Goal: Task Accomplishment & Management: Manage account settings

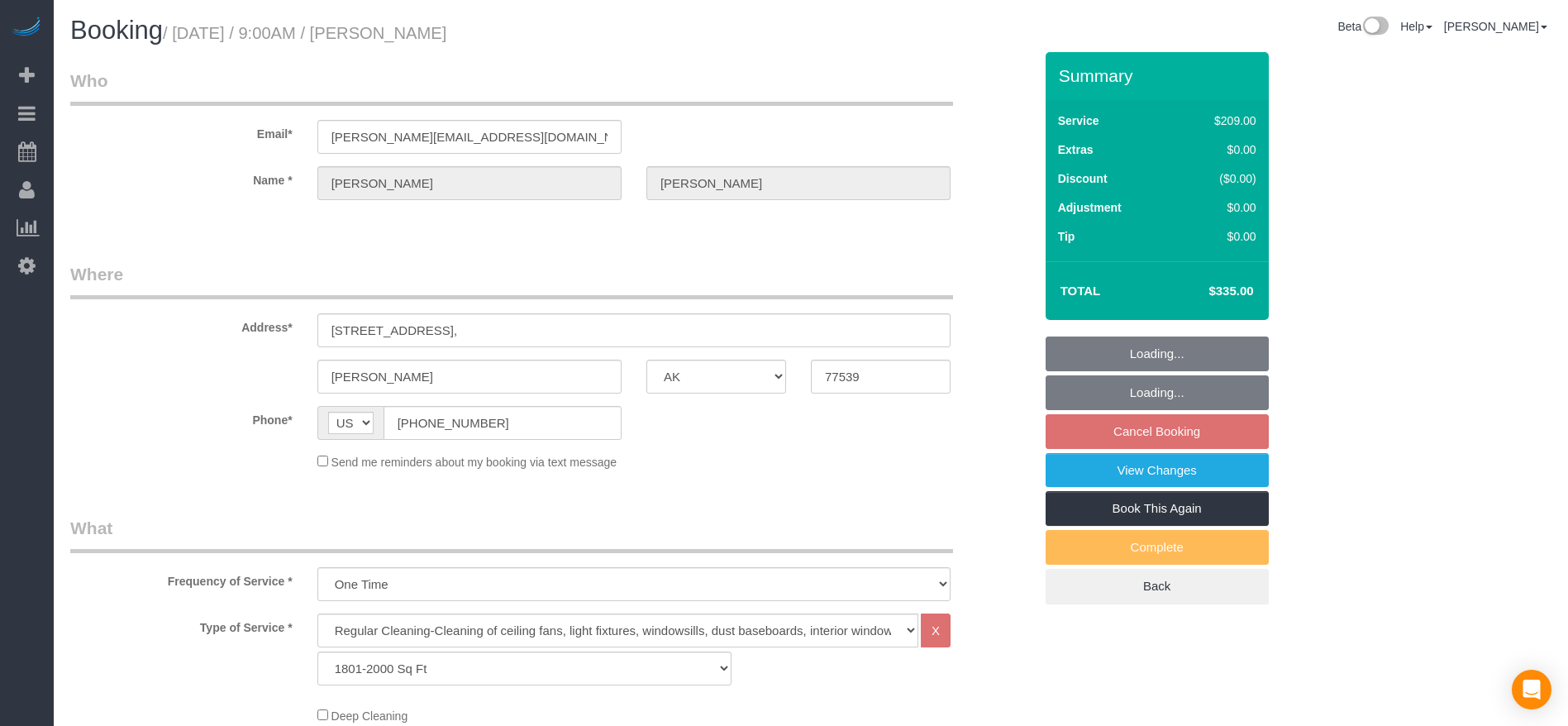
select select "[GEOGRAPHIC_DATA]"
select select "3"
select select "string:check"
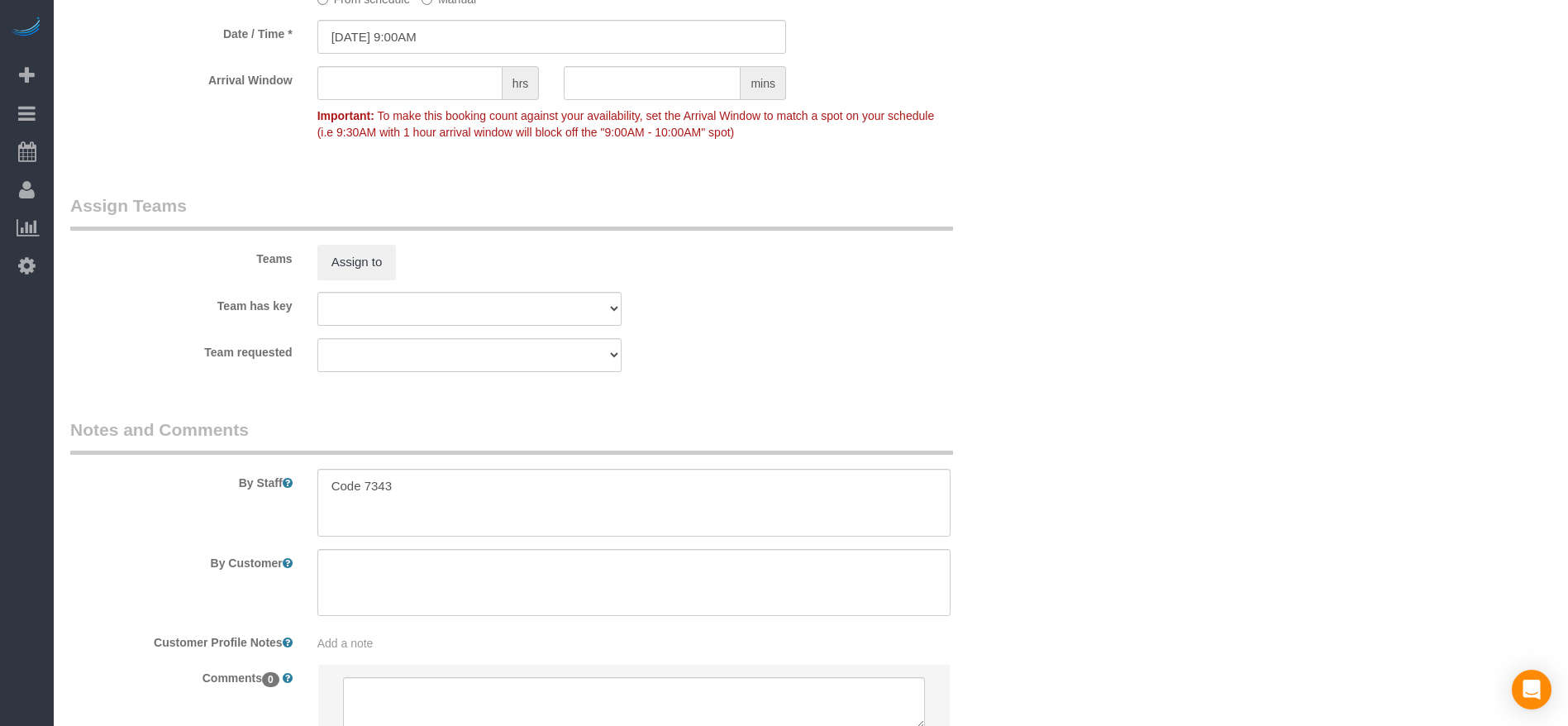
scroll to position [1612, 0]
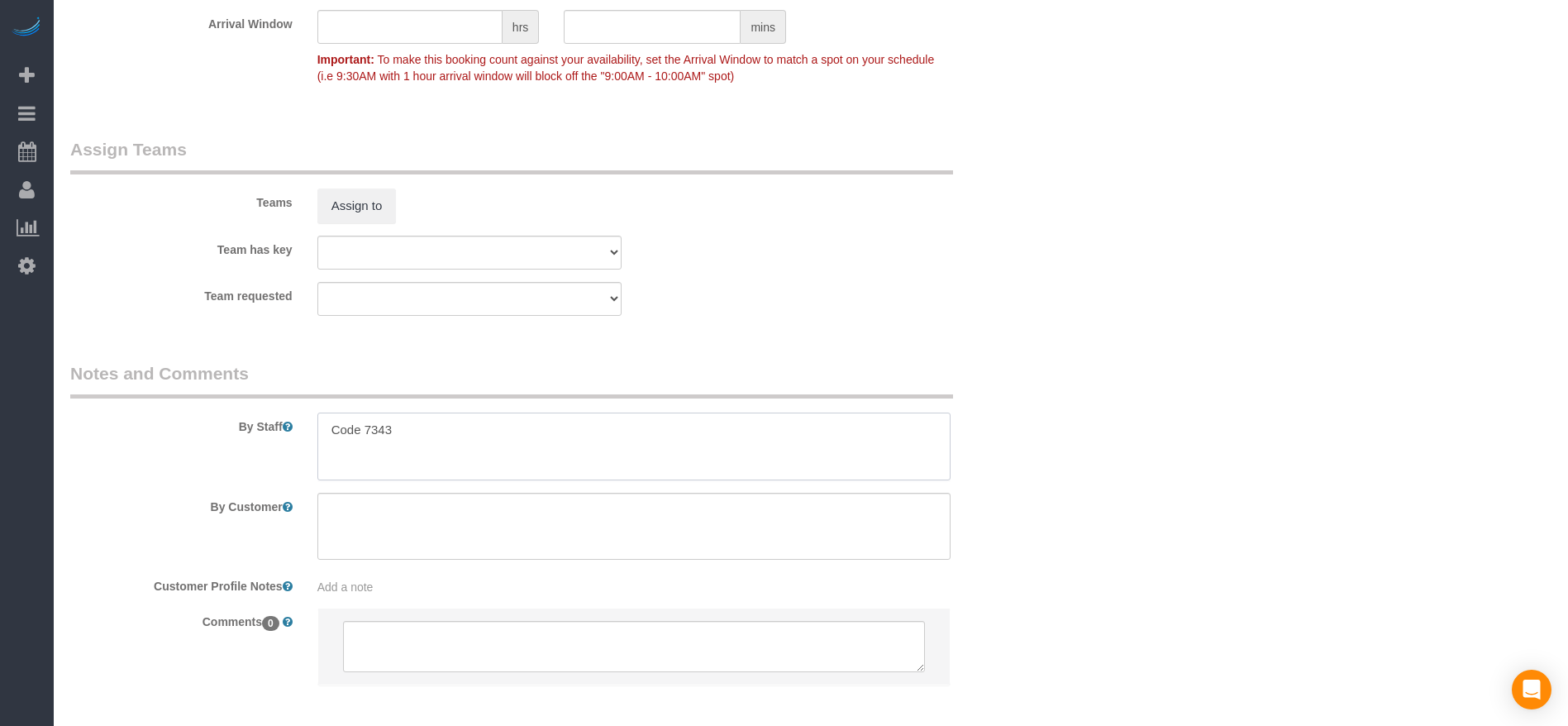
drag, startPoint x: 331, startPoint y: 430, endPoint x: 482, endPoint y: 433, distance: 151.0
click at [482, 433] on textarea at bounding box center [634, 446] width 633 height 67
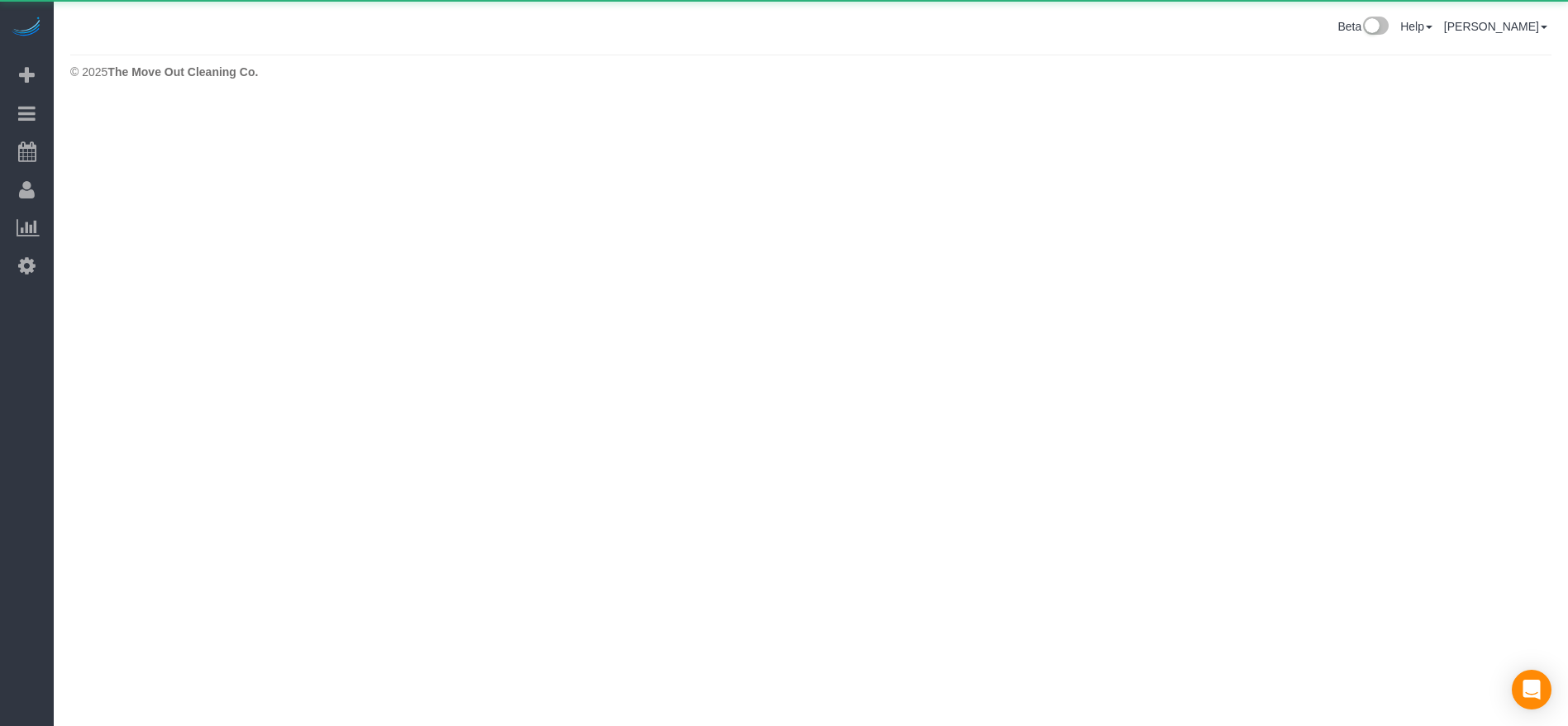
scroll to position [0, 0]
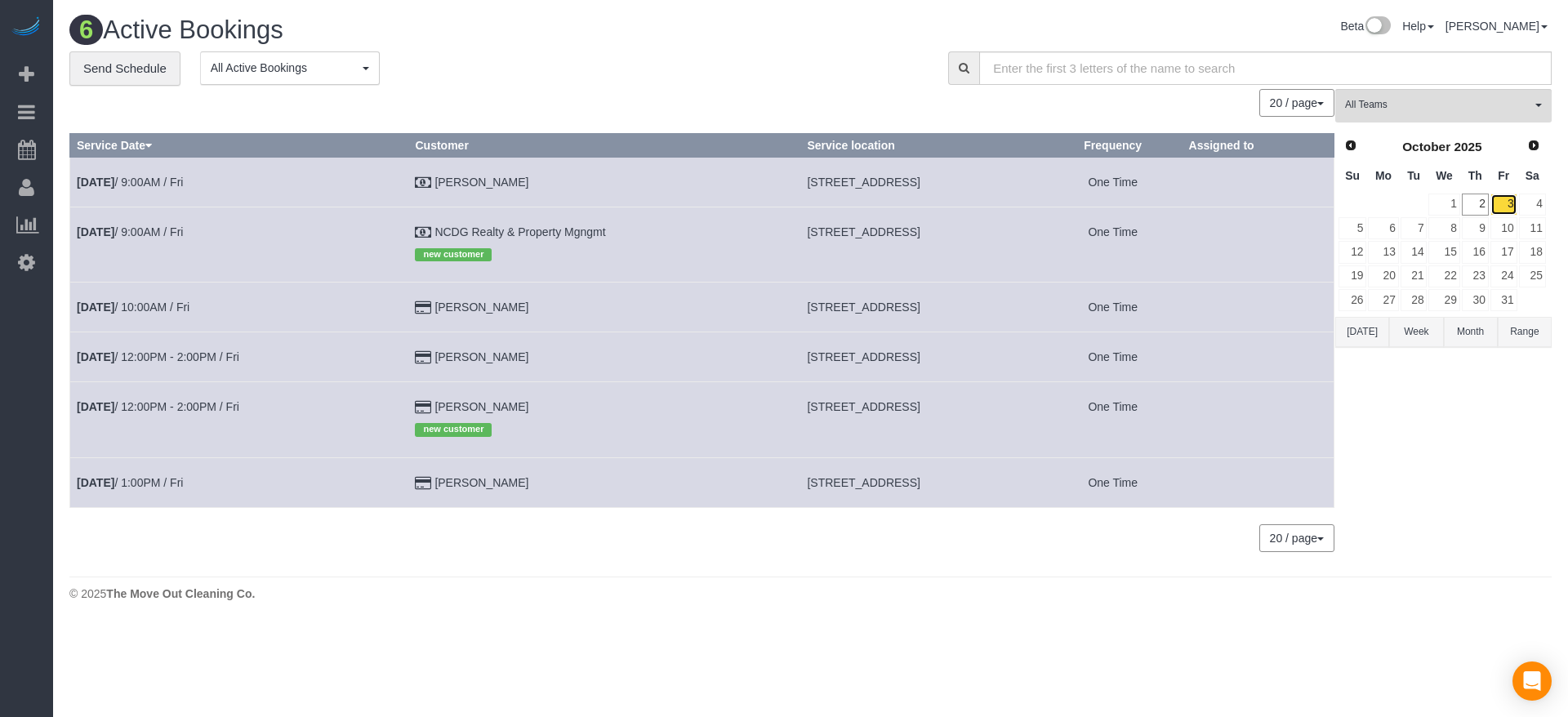
click at [1507, 205] on link "3" at bounding box center [1503, 204] width 27 height 22
drag, startPoint x: 734, startPoint y: 229, endPoint x: 945, endPoint y: 236, distance: 211.1
click at [945, 236] on td "[STREET_ADDRESS]" at bounding box center [922, 243] width 244 height 75
copy span "[STREET_ADDRESS]"
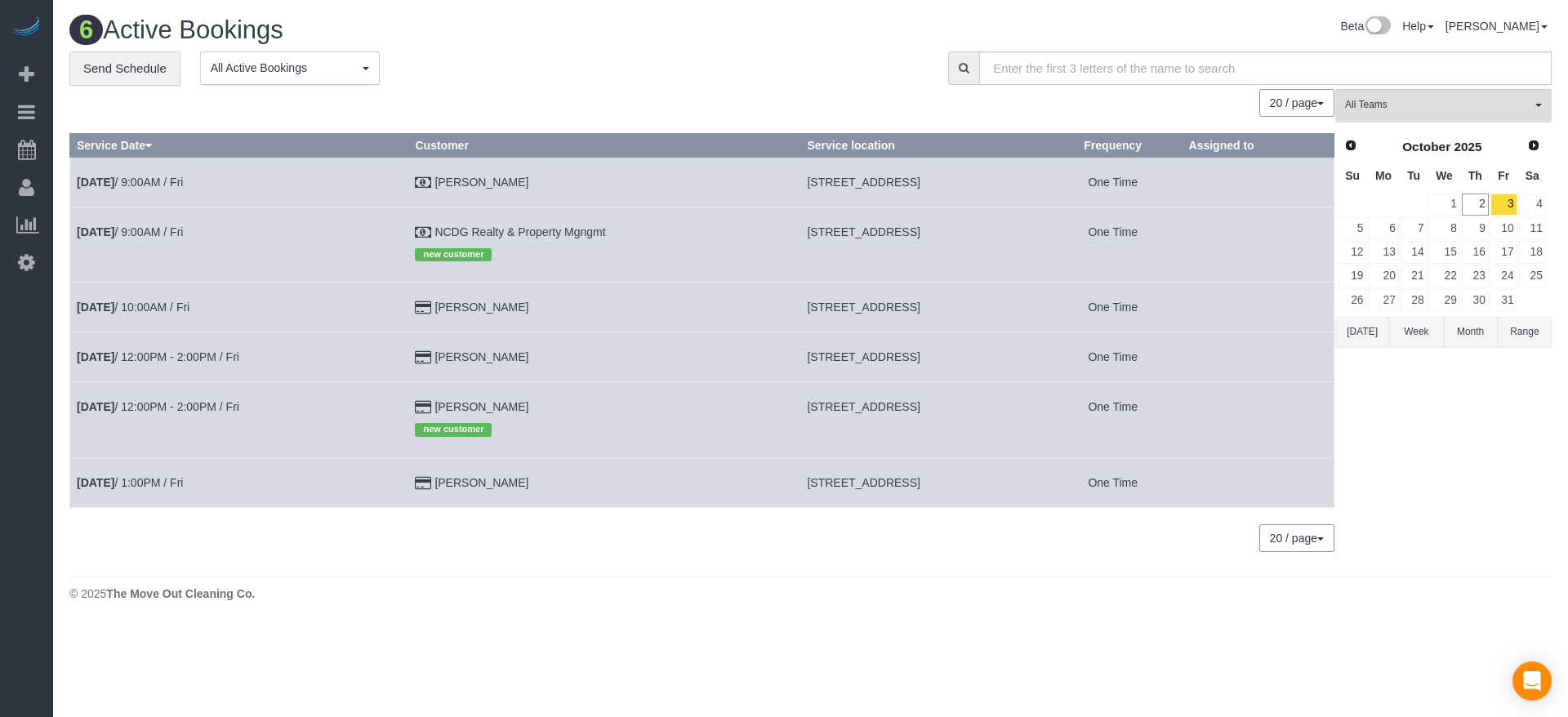
click at [149, 239] on td "[DATE] 9:00AM / Fri" at bounding box center [239, 243] width 338 height 75
click at [164, 221] on td "[DATE] 9:00AM / Fri" at bounding box center [239, 243] width 338 height 75
click at [157, 227] on link "[DATE] 9:00AM / Fri" at bounding box center [130, 232] width 106 height 13
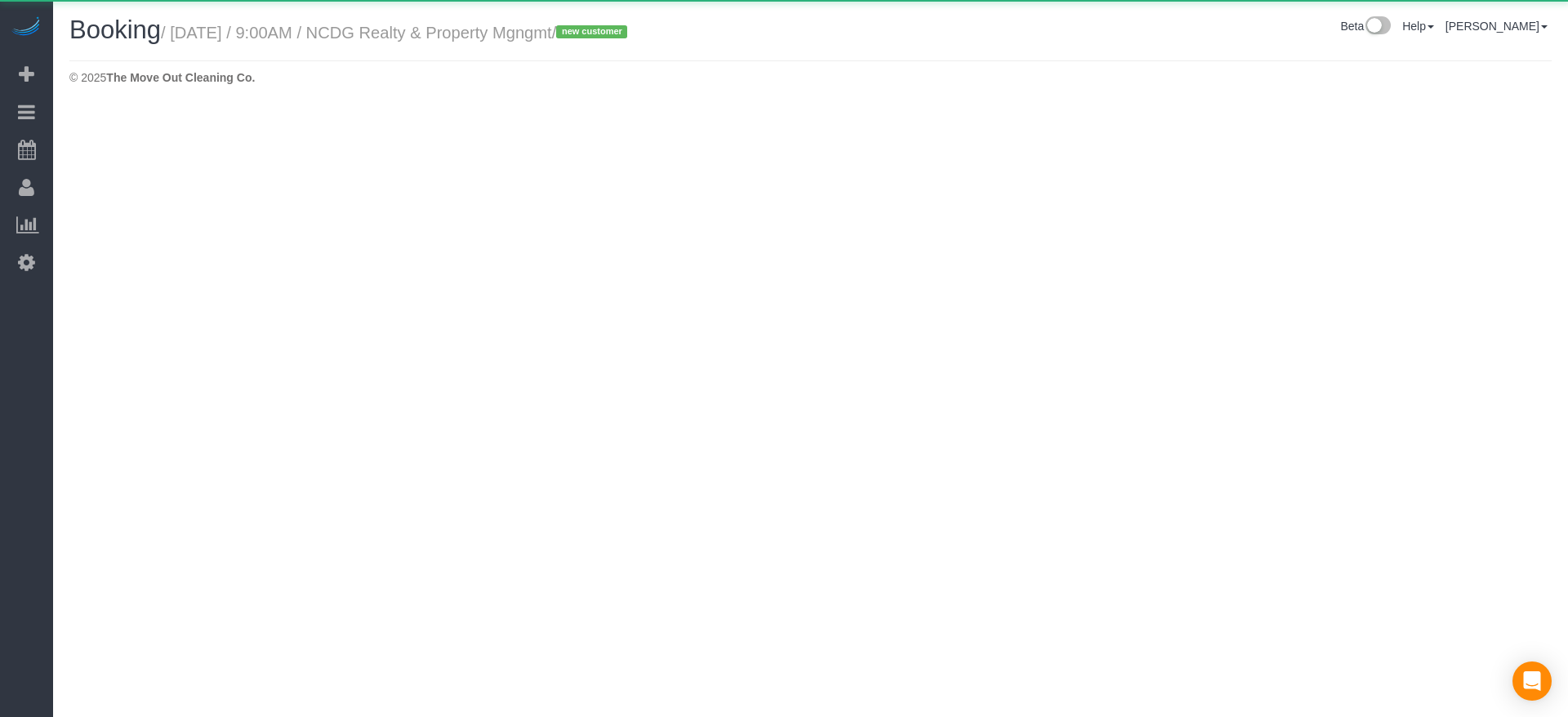
select select "[GEOGRAPHIC_DATA]"
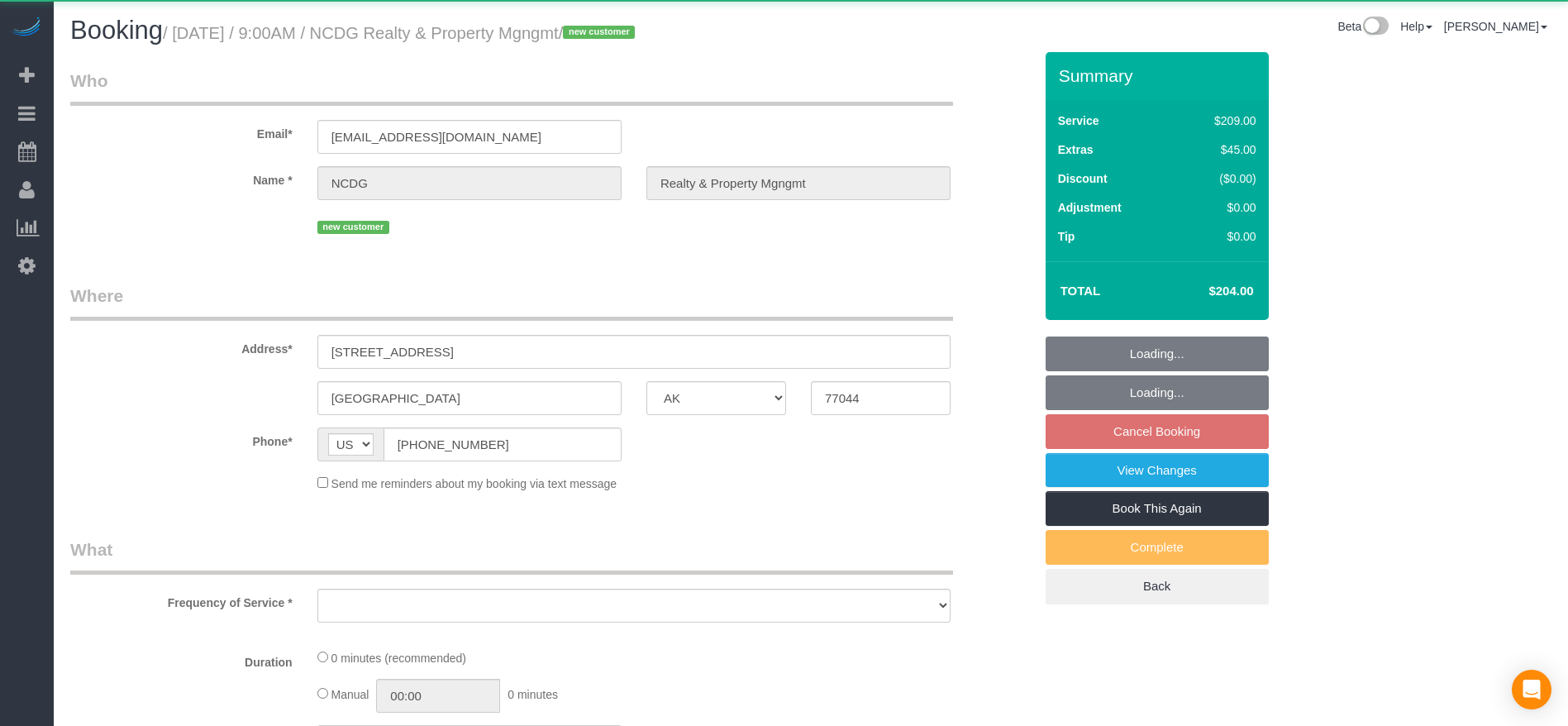
select select "object:1824"
select select "3"
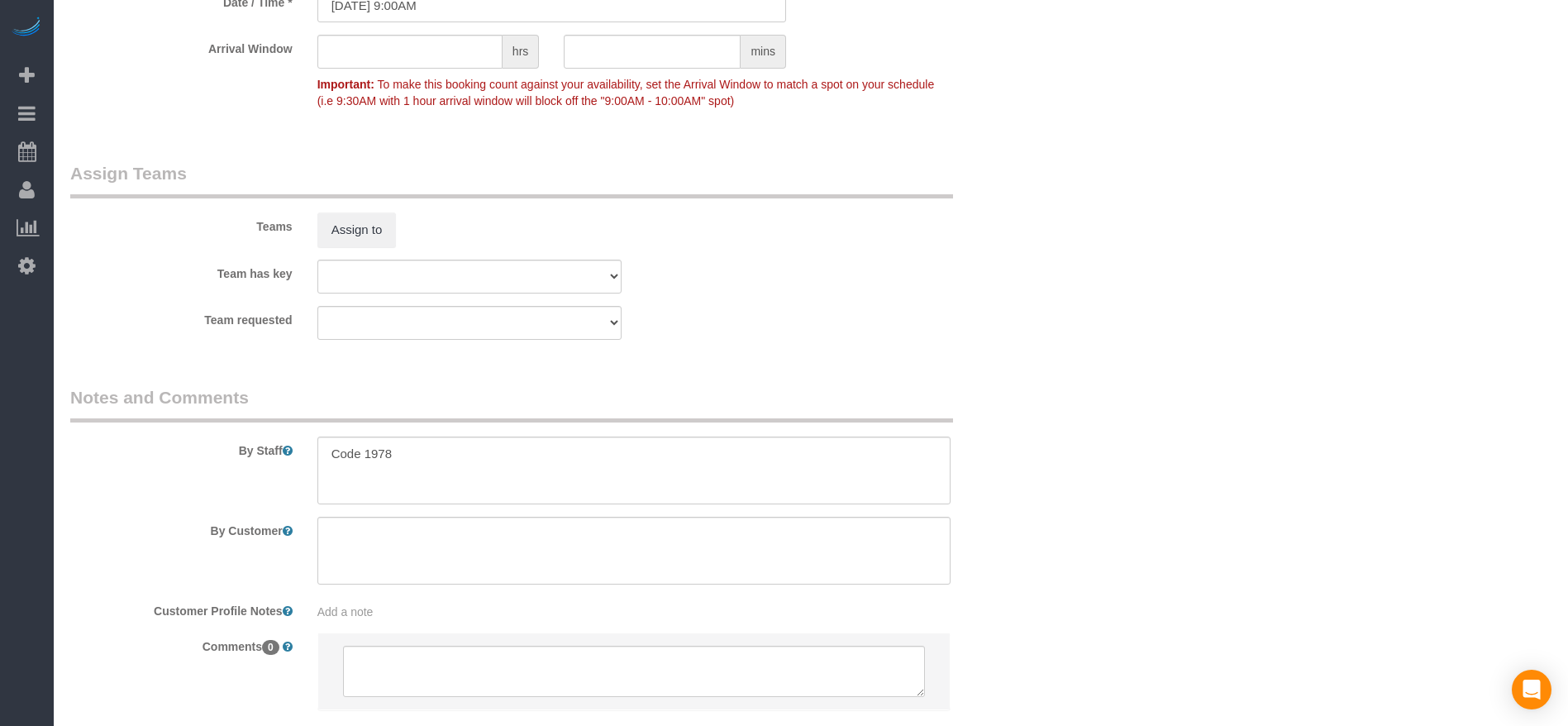
scroll to position [1612, 0]
drag, startPoint x: 328, startPoint y: 453, endPoint x: 463, endPoint y: 452, distance: 135.0
click at [463, 452] on textarea at bounding box center [634, 467] width 633 height 67
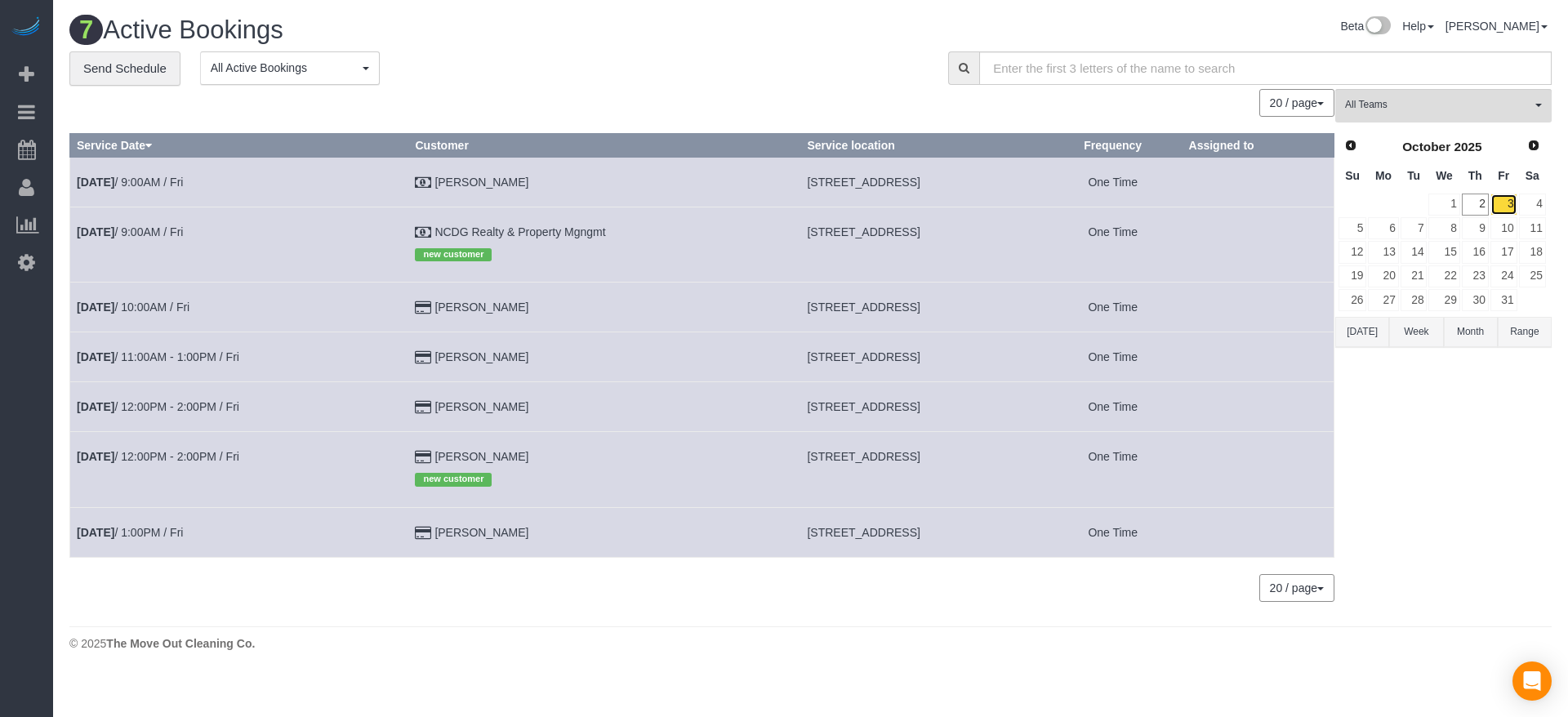
click at [1509, 204] on link "3" at bounding box center [1503, 204] width 27 height 22
drag, startPoint x: 735, startPoint y: 303, endPoint x: 958, endPoint y: 315, distance: 223.3
click at [958, 315] on td "[STREET_ADDRESS]" at bounding box center [922, 307] width 244 height 50
copy span "[STREET_ADDRESS]"
click at [182, 310] on link "[DATE] 10:00AM / Fri" at bounding box center [133, 307] width 113 height 13
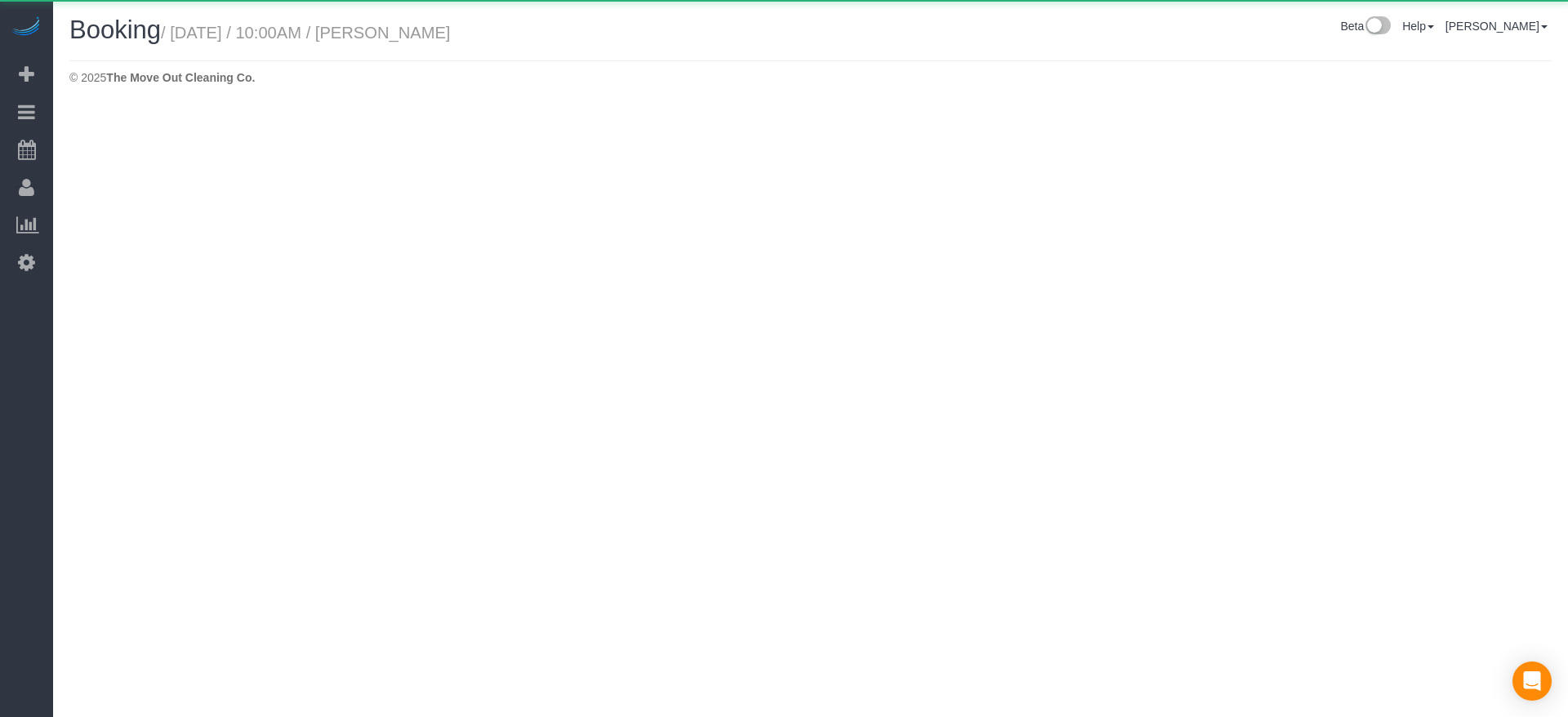
select select "[GEOGRAPHIC_DATA]"
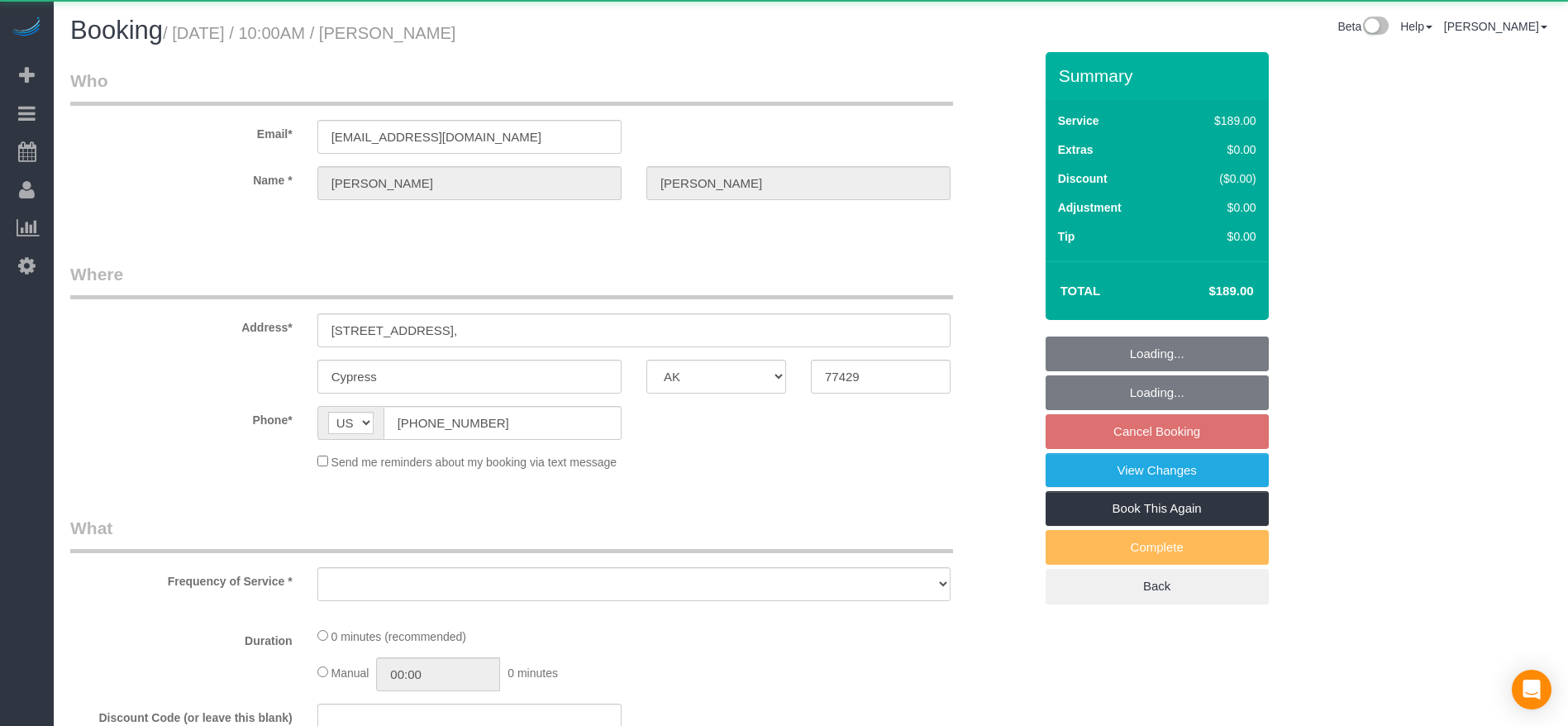
select select "object:2368"
select select "string:fspay-2fe4d790-0e6d-4c44-a252-29379010961b"
select select "object:2455"
select select "3"
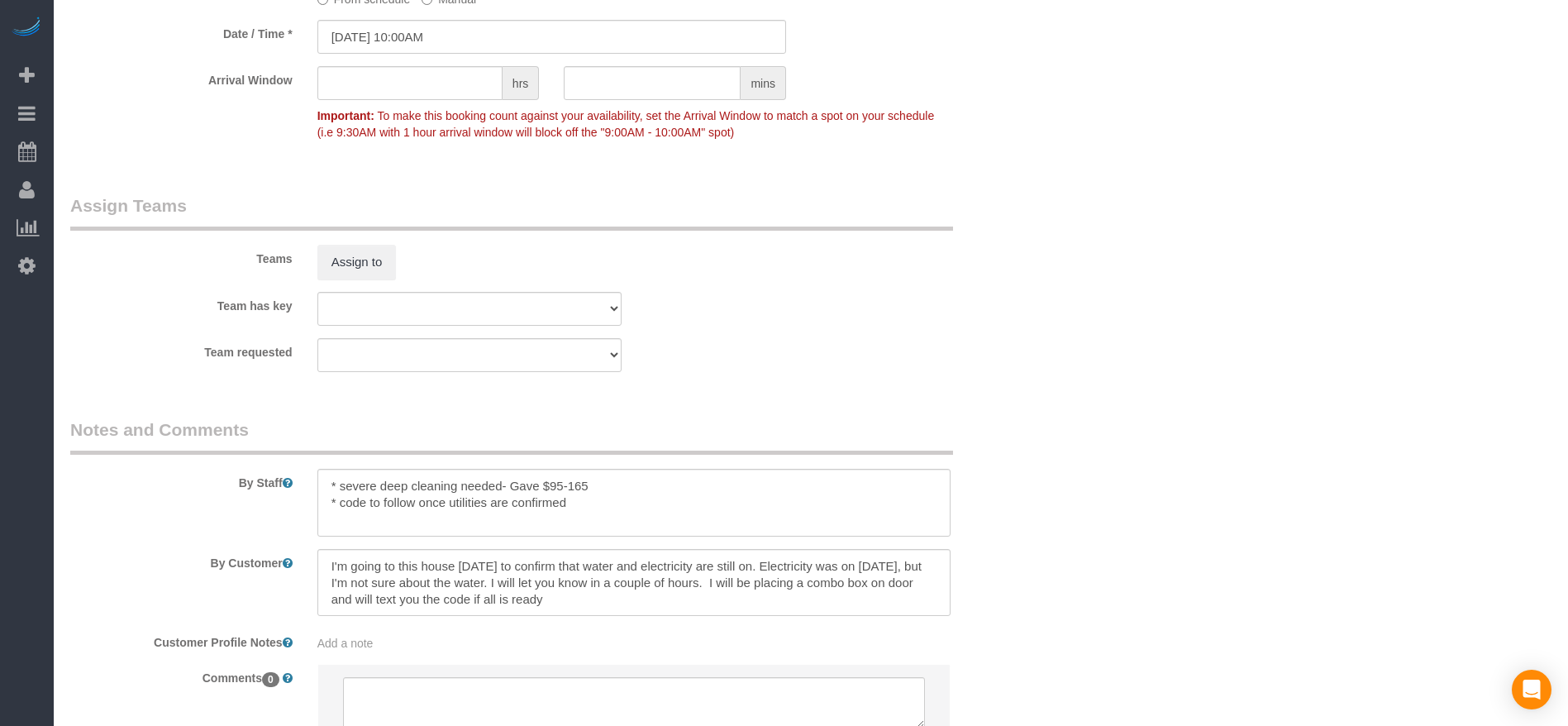
scroll to position [1612, 0]
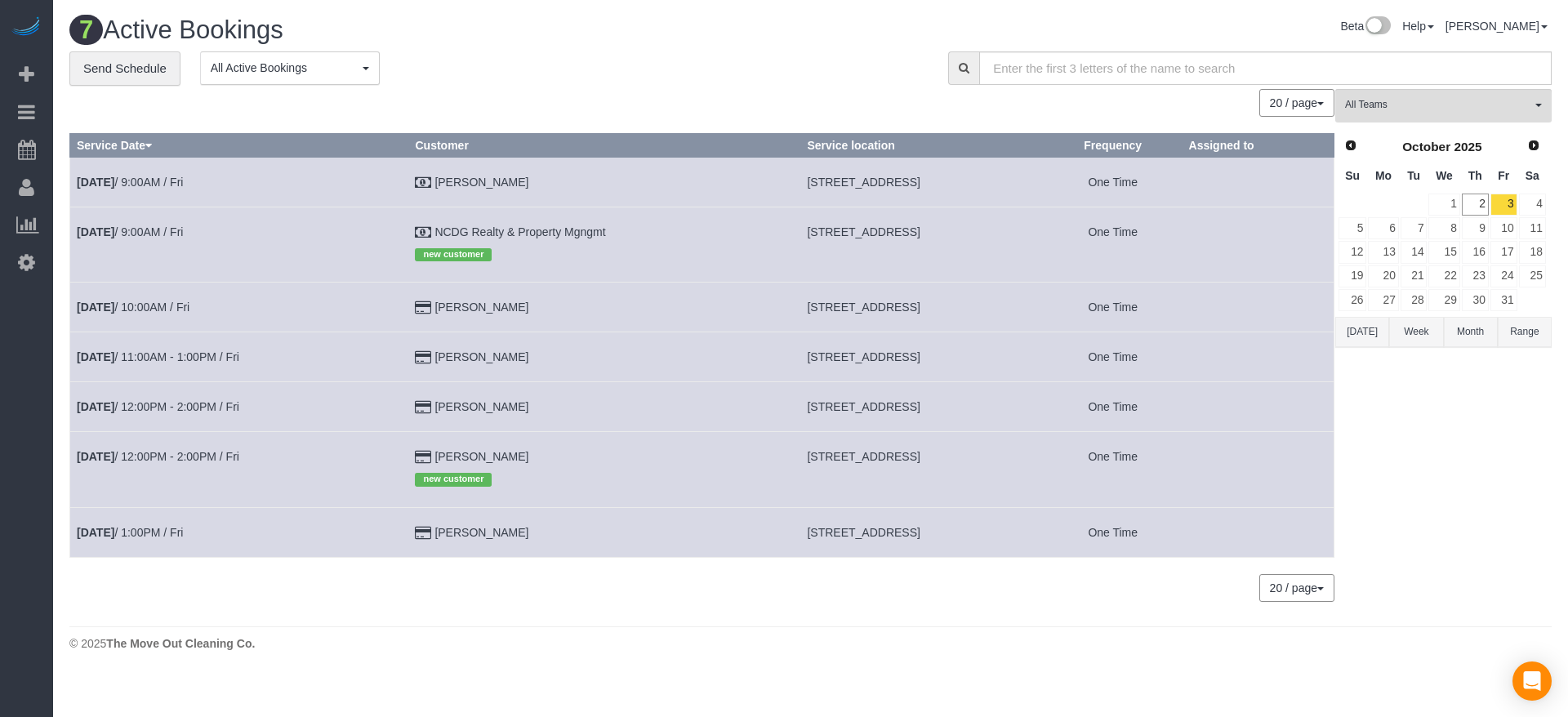
drag, startPoint x: 732, startPoint y: 303, endPoint x: 975, endPoint y: 307, distance: 243.0
click at [975, 307] on td "[STREET_ADDRESS]" at bounding box center [922, 307] width 244 height 50
copy span "[STREET_ADDRESS]"
drag, startPoint x: 735, startPoint y: 354, endPoint x: 910, endPoint y: 361, distance: 175.1
click at [910, 361] on td "[STREET_ADDRESS]" at bounding box center [922, 357] width 244 height 50
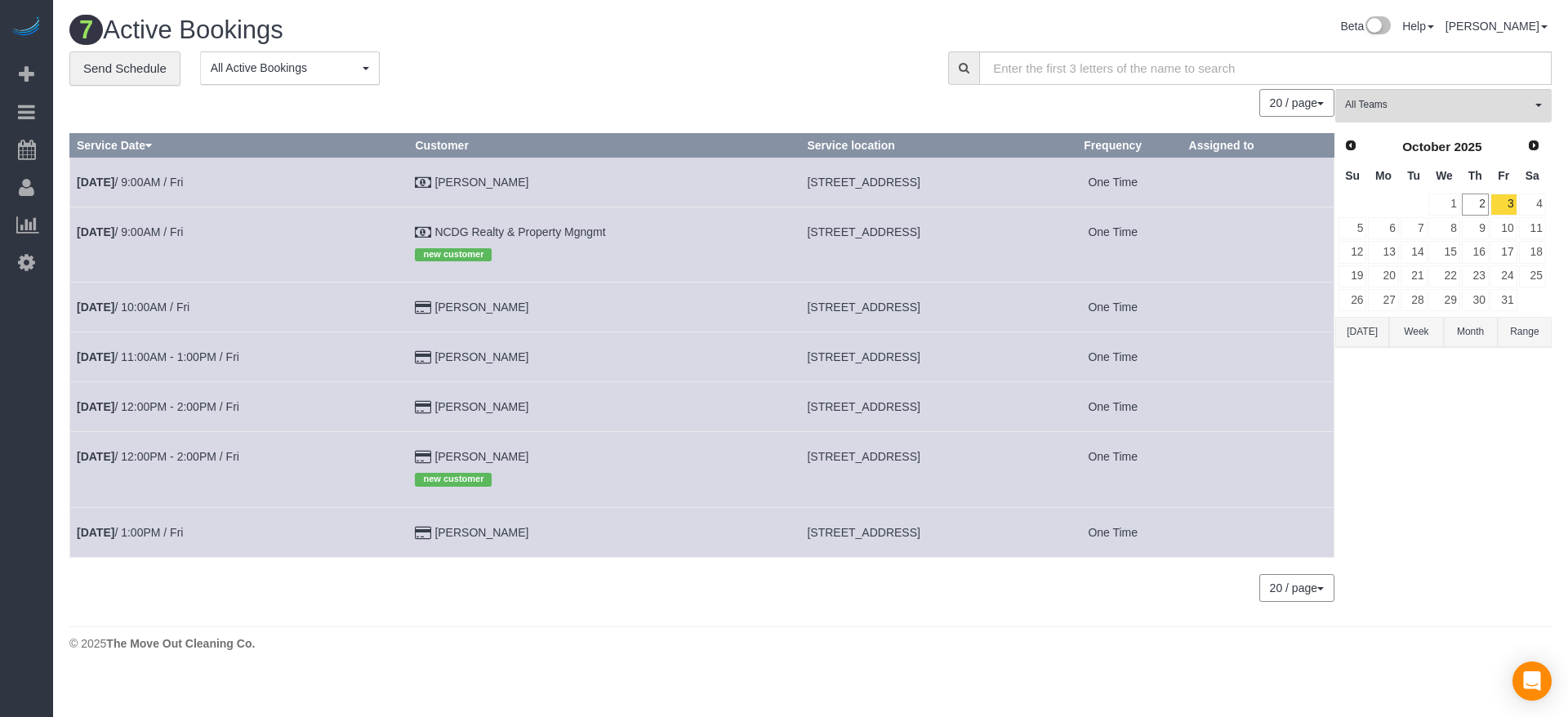
copy span "[STREET_ADDRESS]"
click at [204, 352] on link "[DATE] 11:00AM - 1:00PM / Fri" at bounding box center [158, 357] width 163 height 13
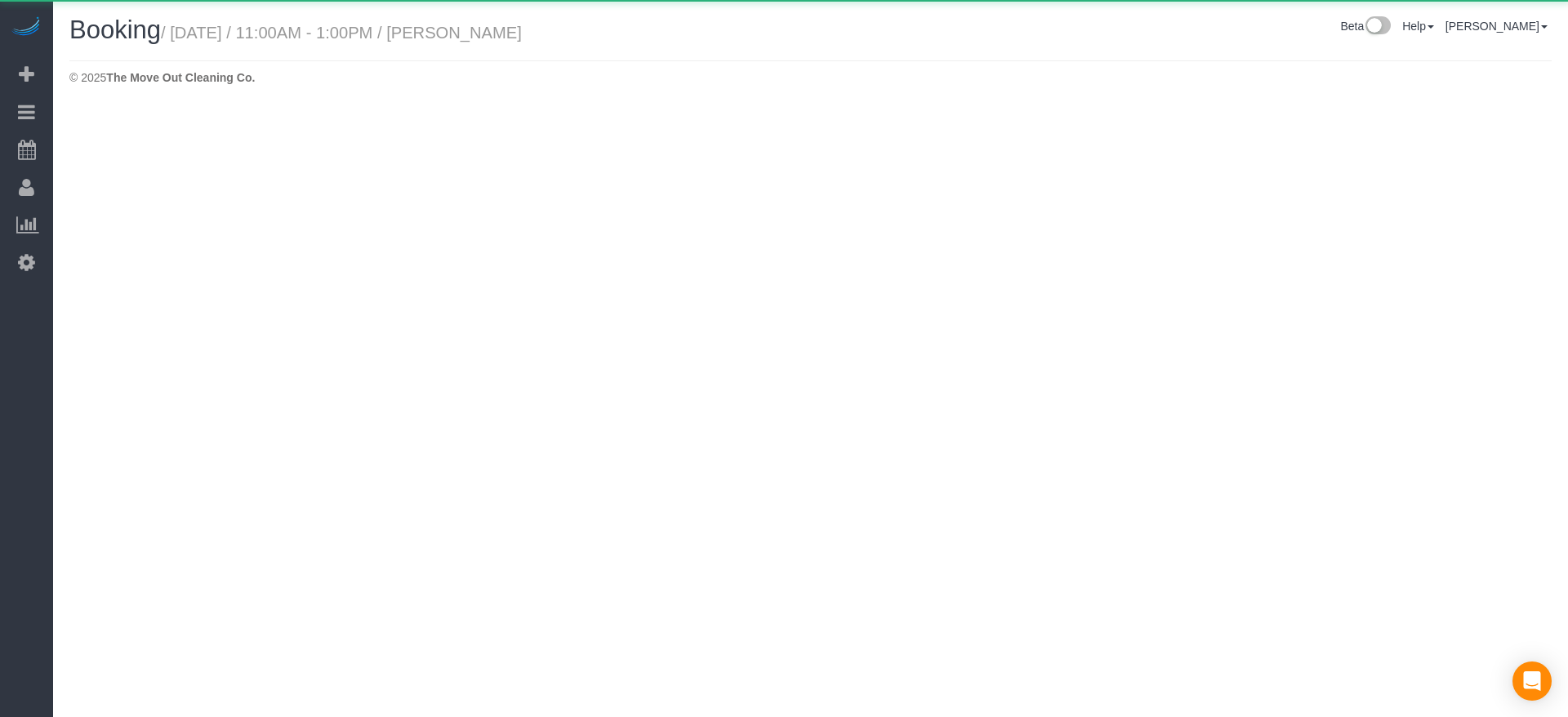
select select "[GEOGRAPHIC_DATA]"
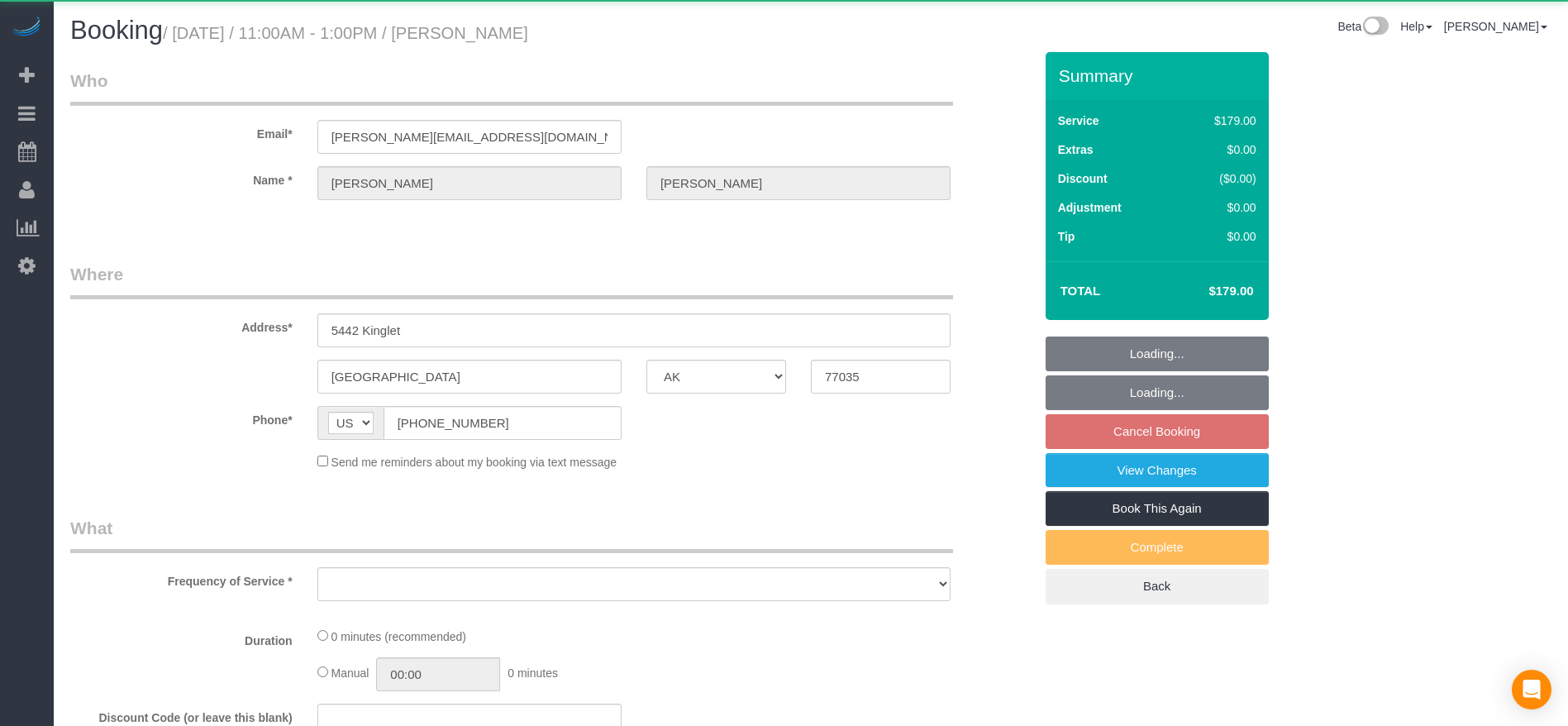
select select "string:fspay-f8ccdaad-94f3-408f-b6c5-b4aa2ce9e423"
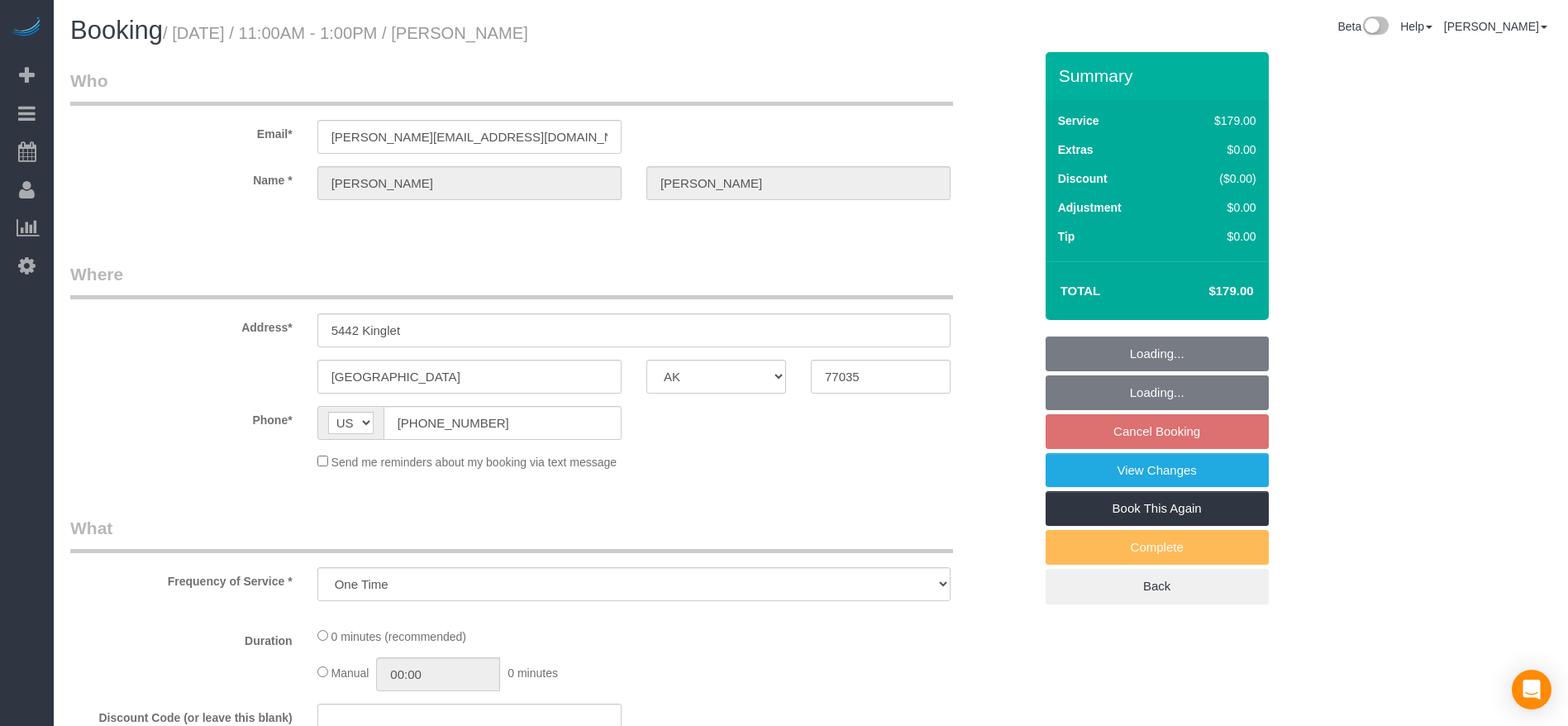
select select "object:3008"
select select "3"
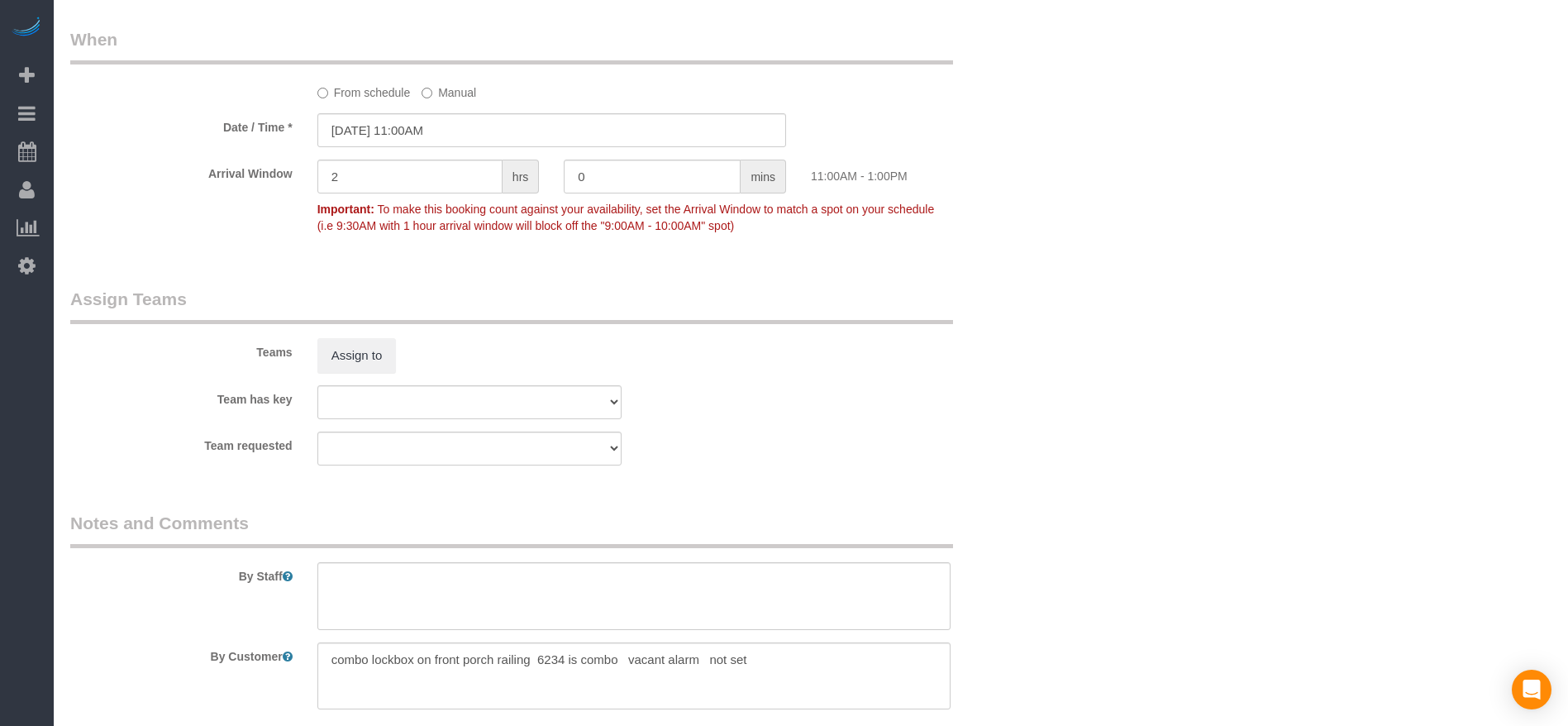
scroll to position [1489, 0]
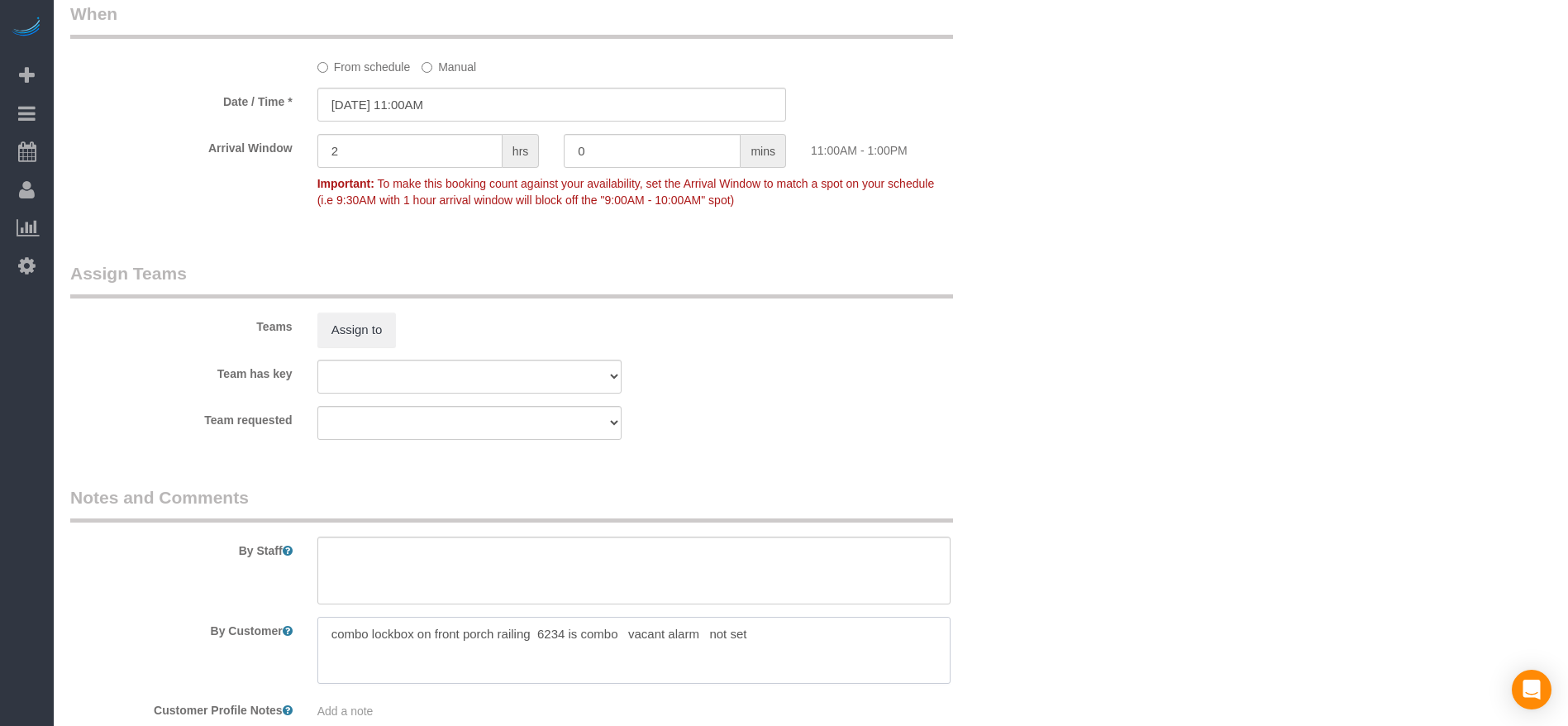
drag, startPoint x: 330, startPoint y: 636, endPoint x: 619, endPoint y: 637, distance: 289.0
click at [619, 637] on textarea at bounding box center [634, 650] width 633 height 67
click at [500, 654] on textarea at bounding box center [634, 650] width 633 height 67
drag, startPoint x: 564, startPoint y: 628, endPoint x: 307, endPoint y: 630, distance: 257.0
click at [307, 630] on div at bounding box center [634, 650] width 658 height 67
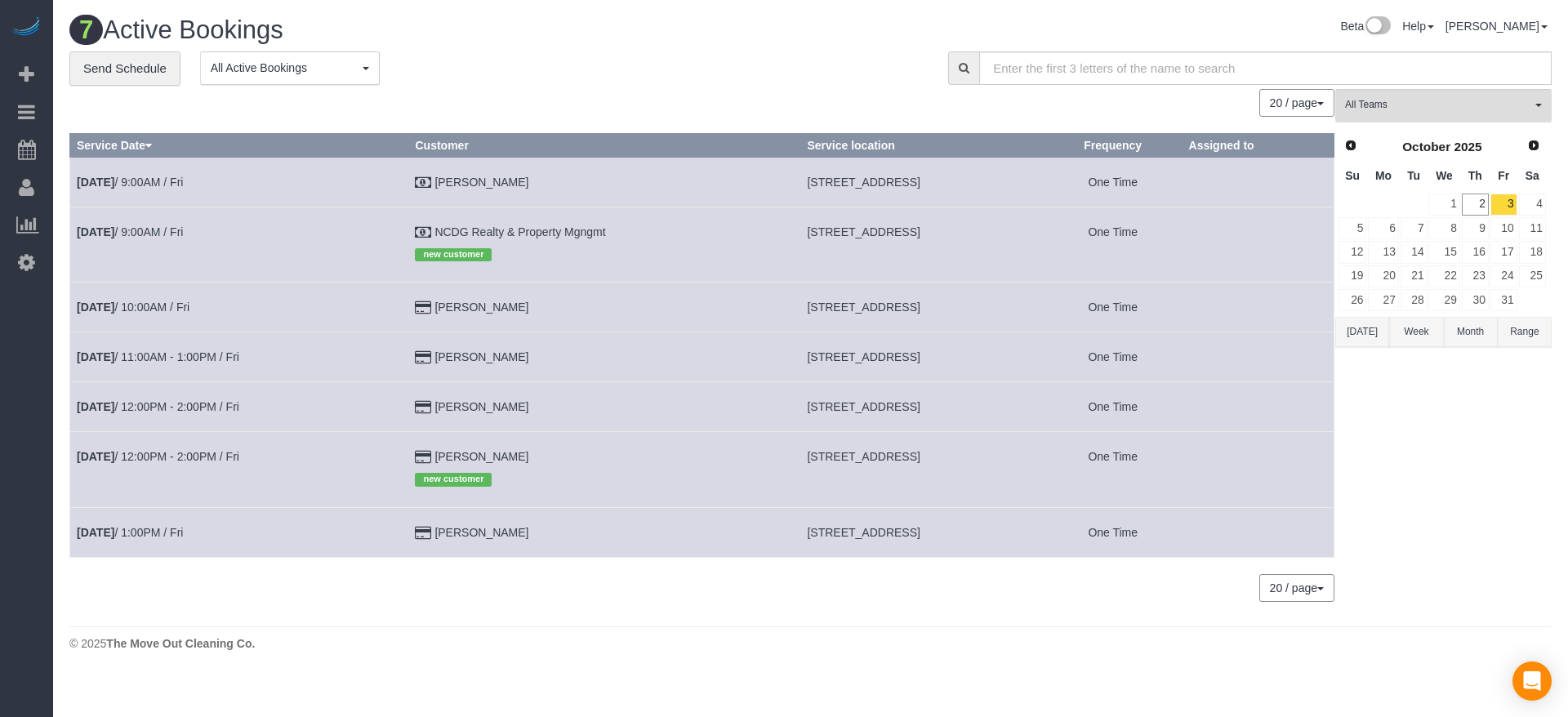
click at [1377, 328] on button "[DATE]" at bounding box center [1362, 331] width 54 height 31
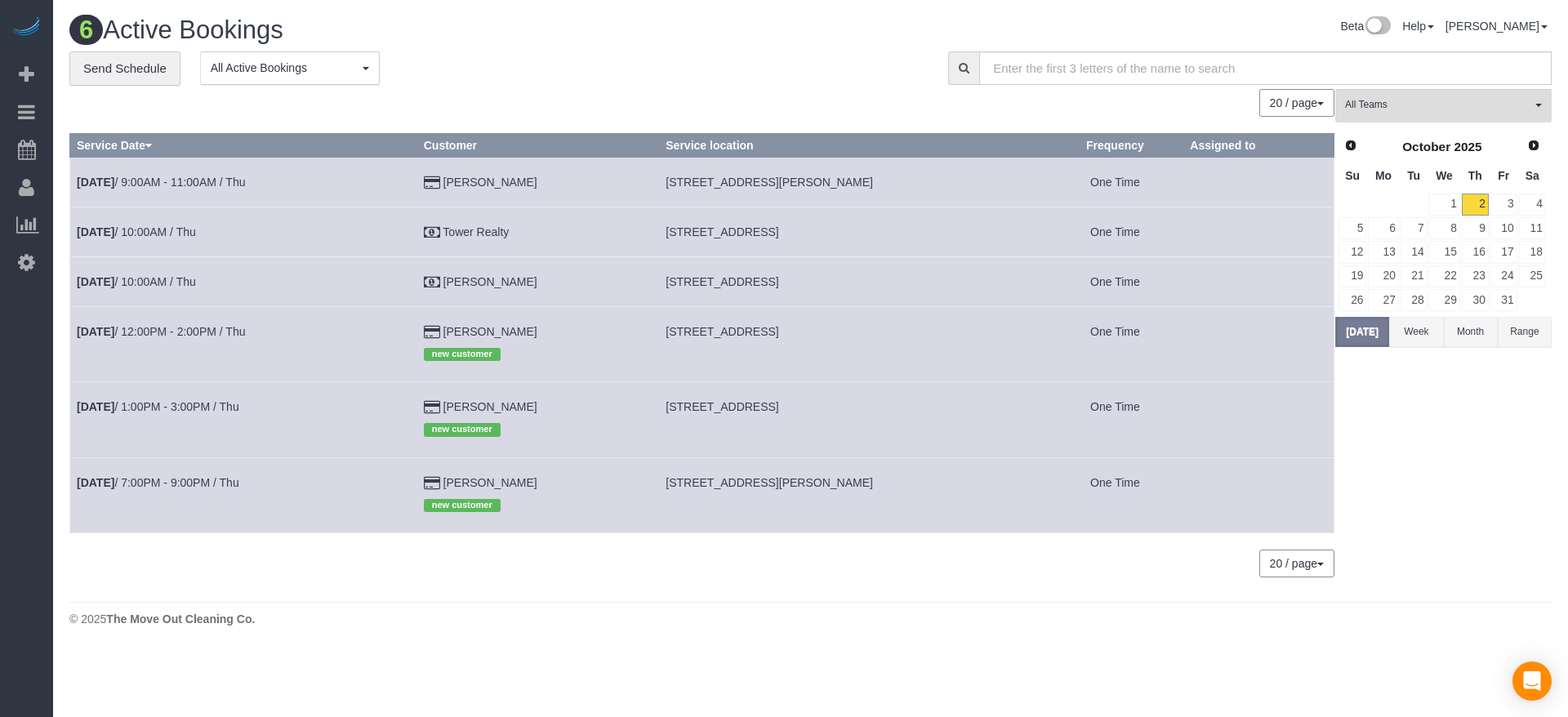
click at [166, 174] on td "[DATE] 9:00AM - 11:00AM / Thu" at bounding box center [243, 181] width 347 height 50
click at [158, 182] on link "[DATE] 9:00AM - 11:00AM / Thu" at bounding box center [161, 182] width 168 height 13
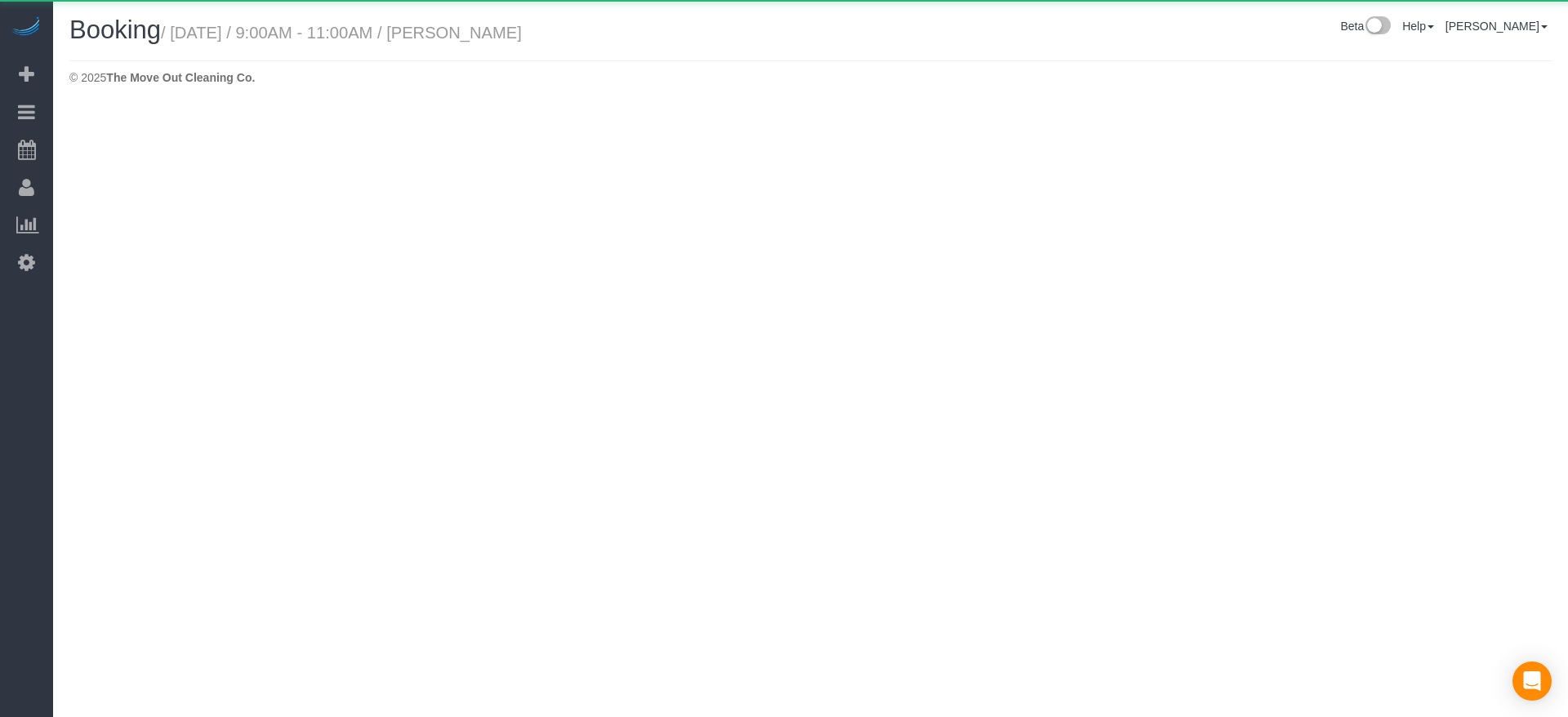
select select "[GEOGRAPHIC_DATA]"
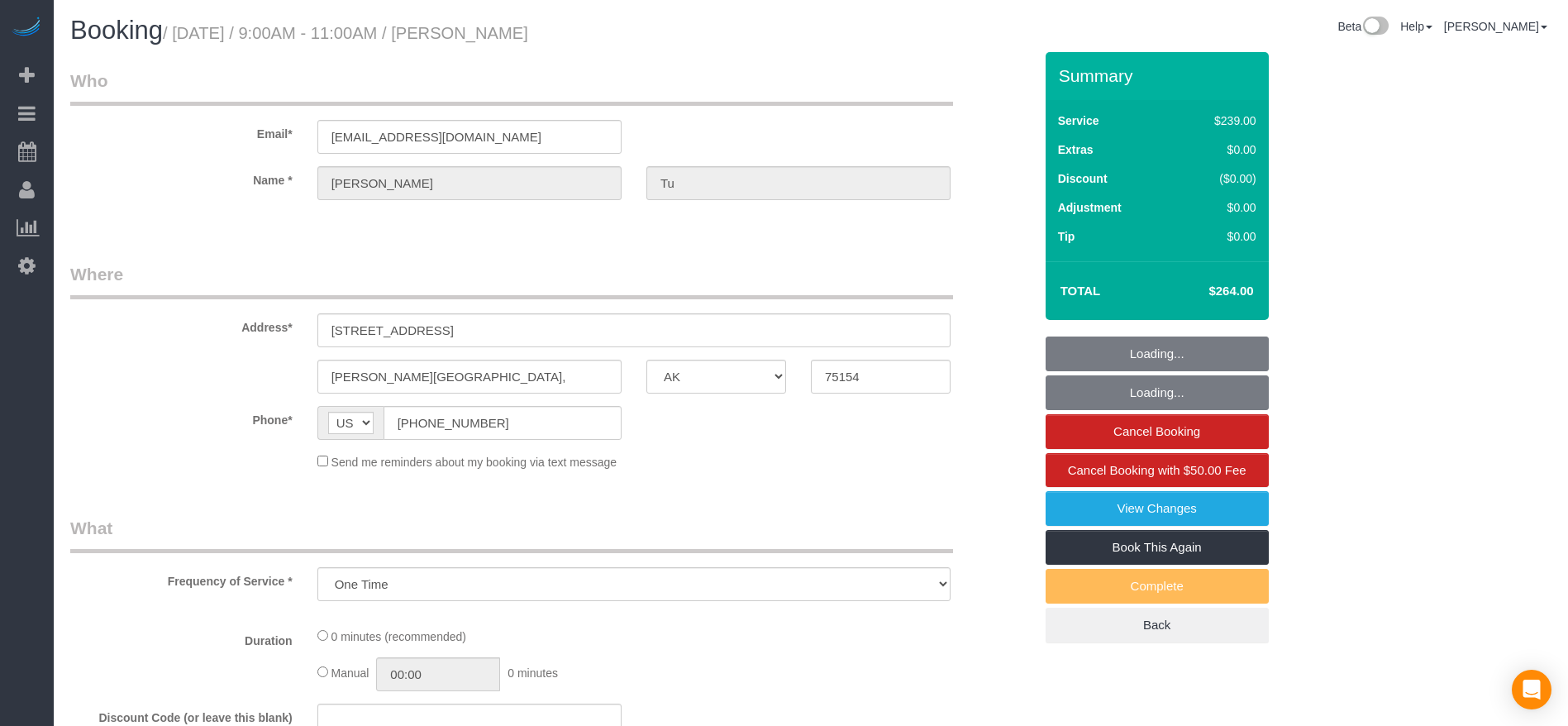
select select "object:3624"
select select "string:fspay-a313df87-758b-46ad-a639-6a3223da5fc5"
select select "3"
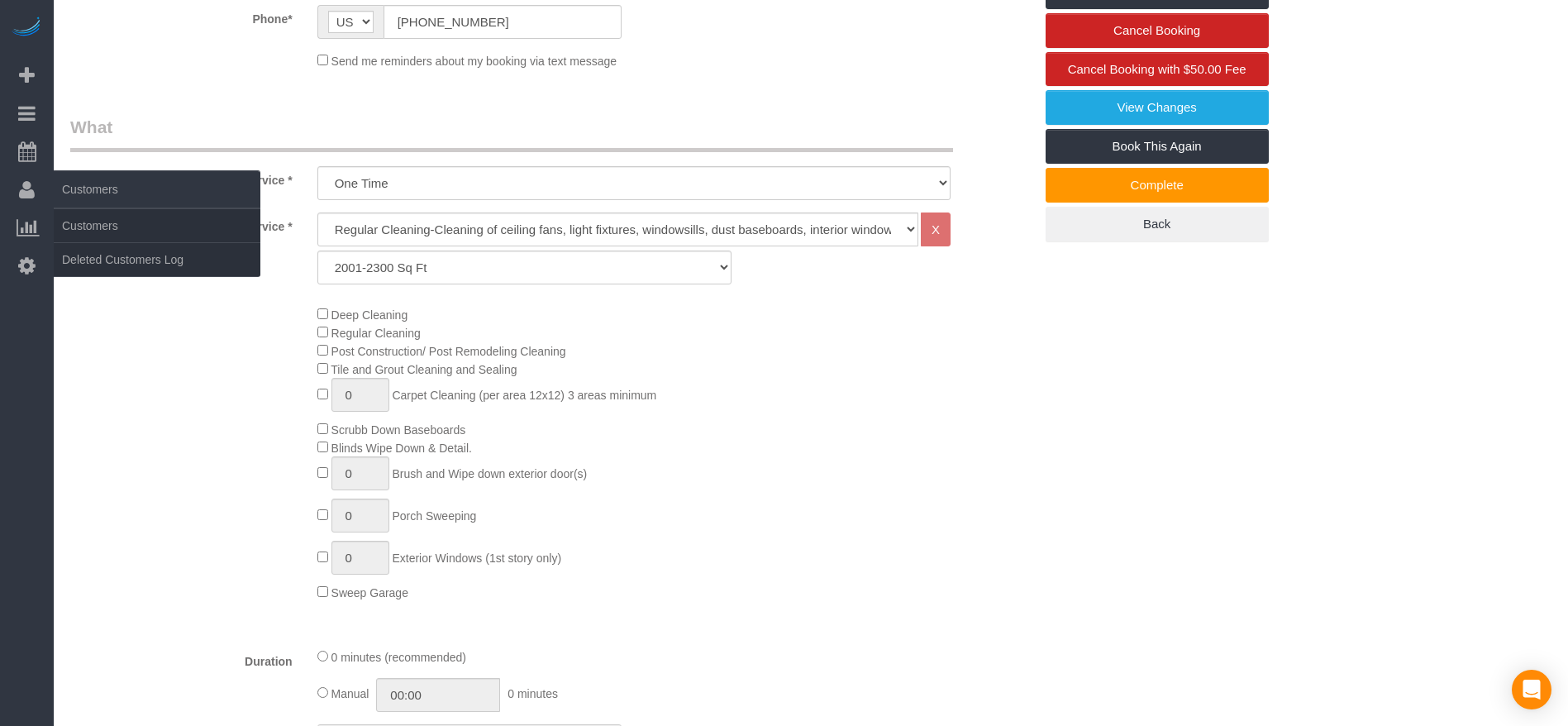
scroll to position [372, 0]
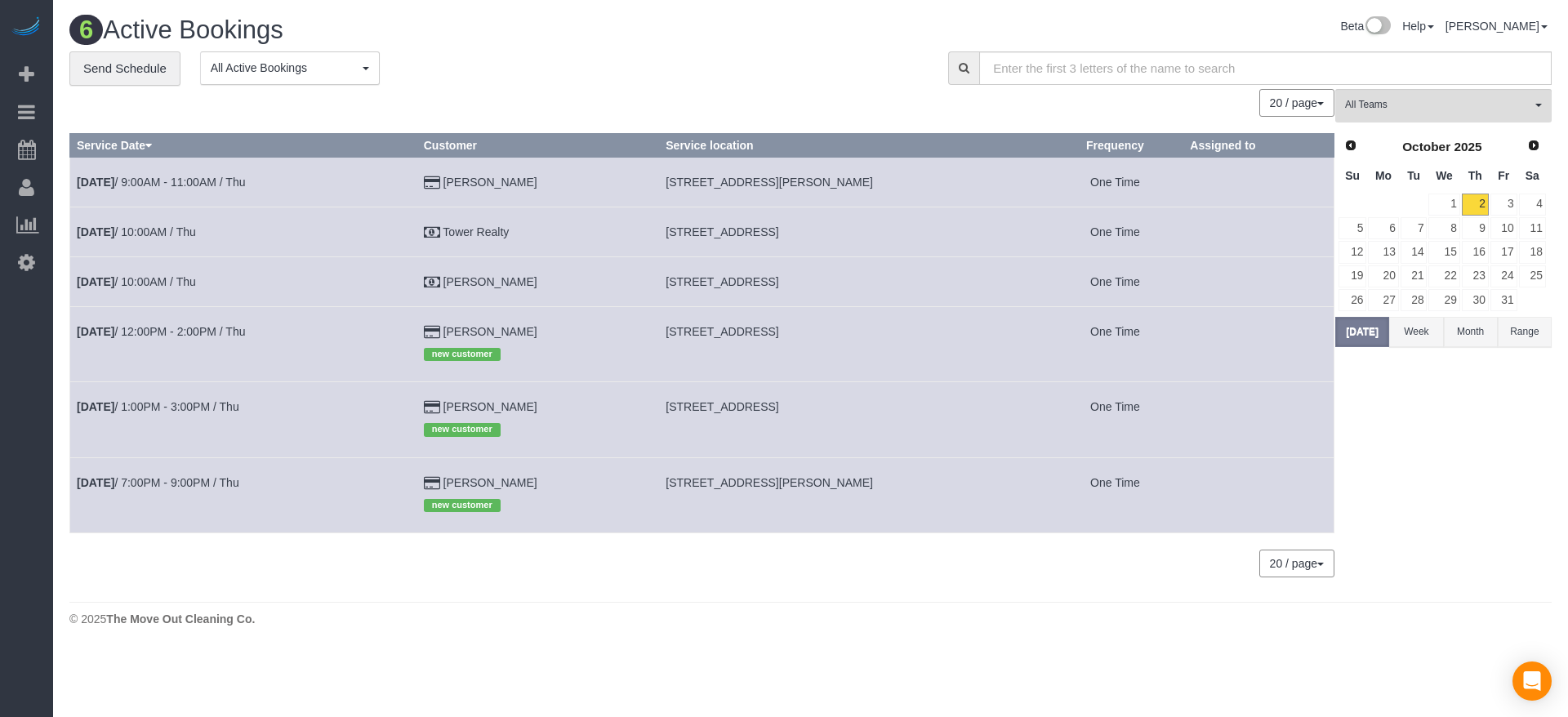
click at [175, 220] on td "[DATE] 10:00AM / Thu" at bounding box center [243, 231] width 347 height 50
click at [169, 230] on link "[DATE] 10:00AM / Thu" at bounding box center [136, 232] width 119 height 13
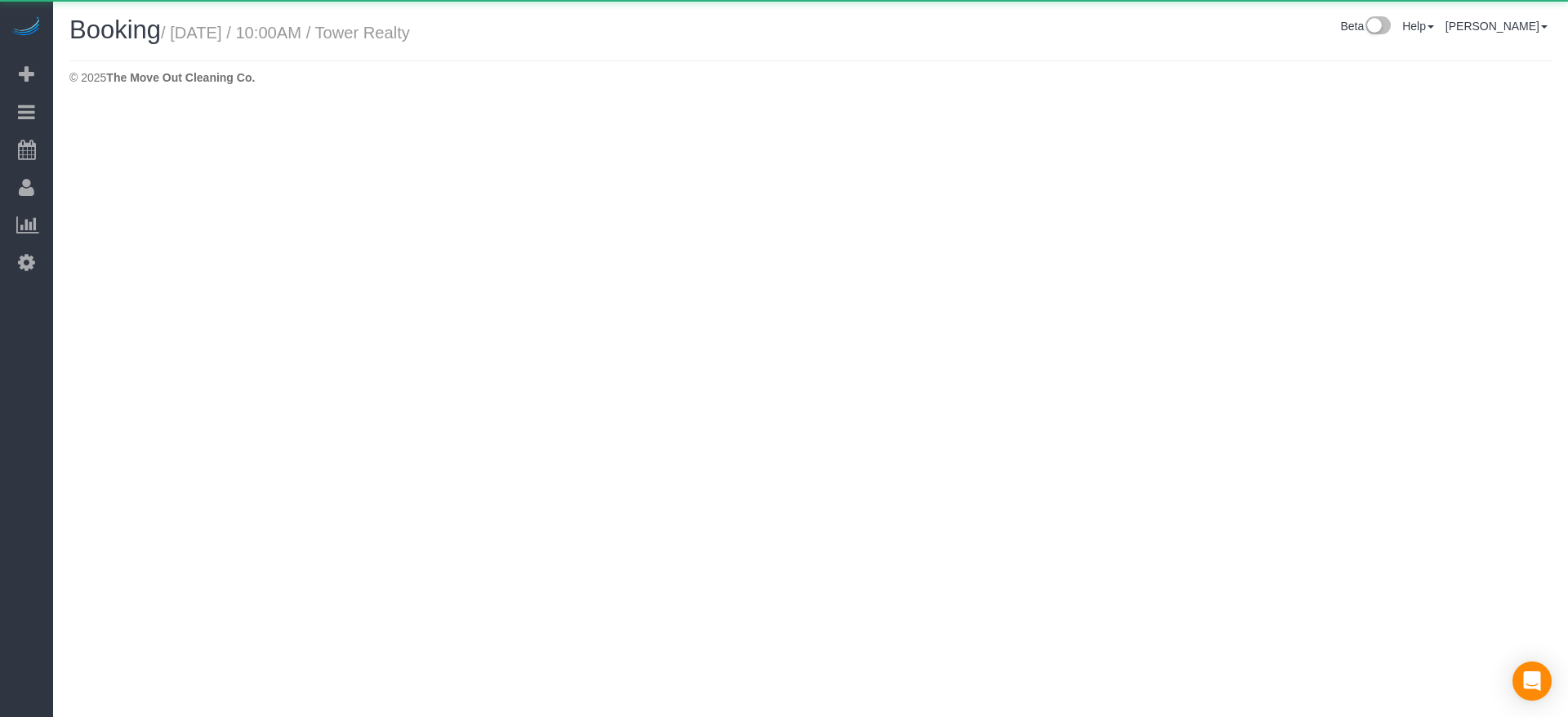
select select "[GEOGRAPHIC_DATA]"
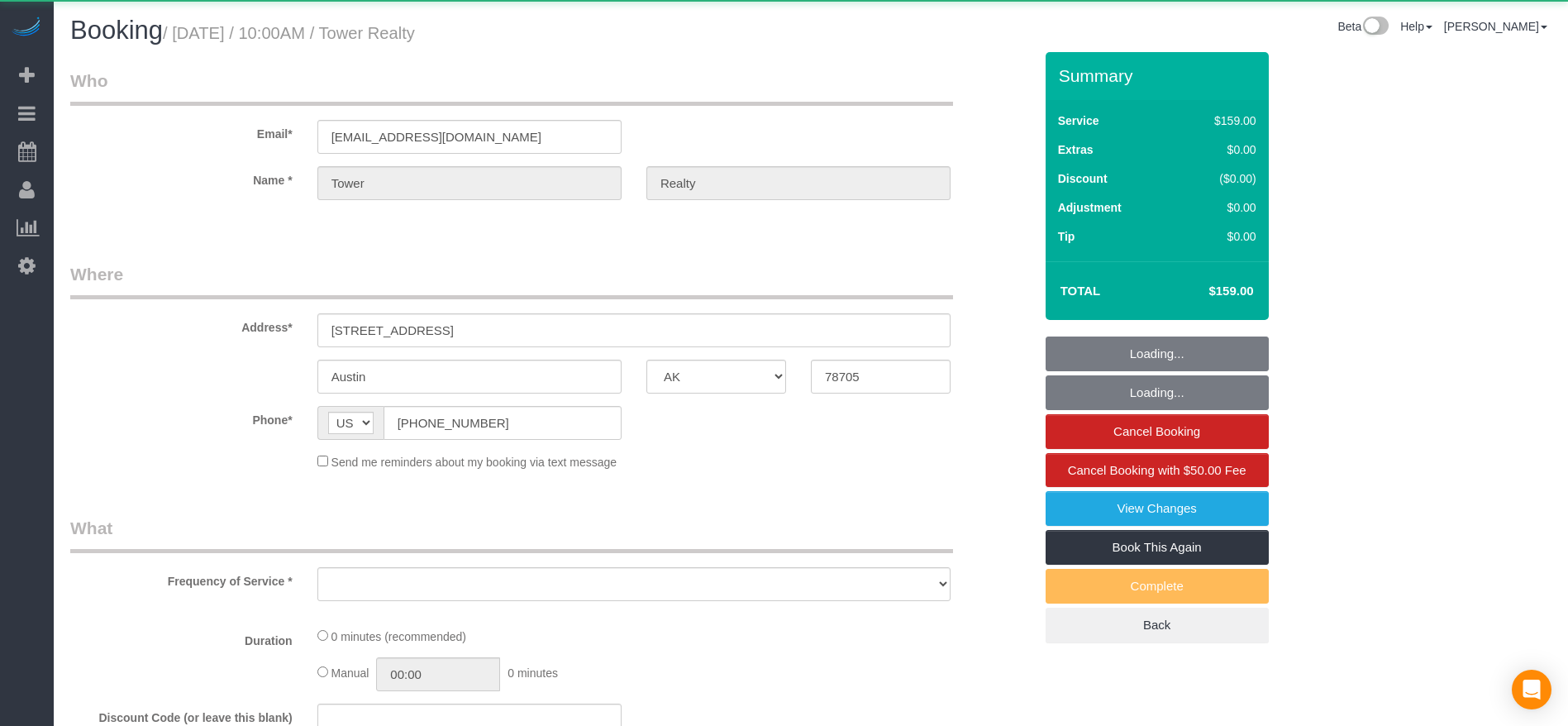
select select "object:4145"
select select "3"
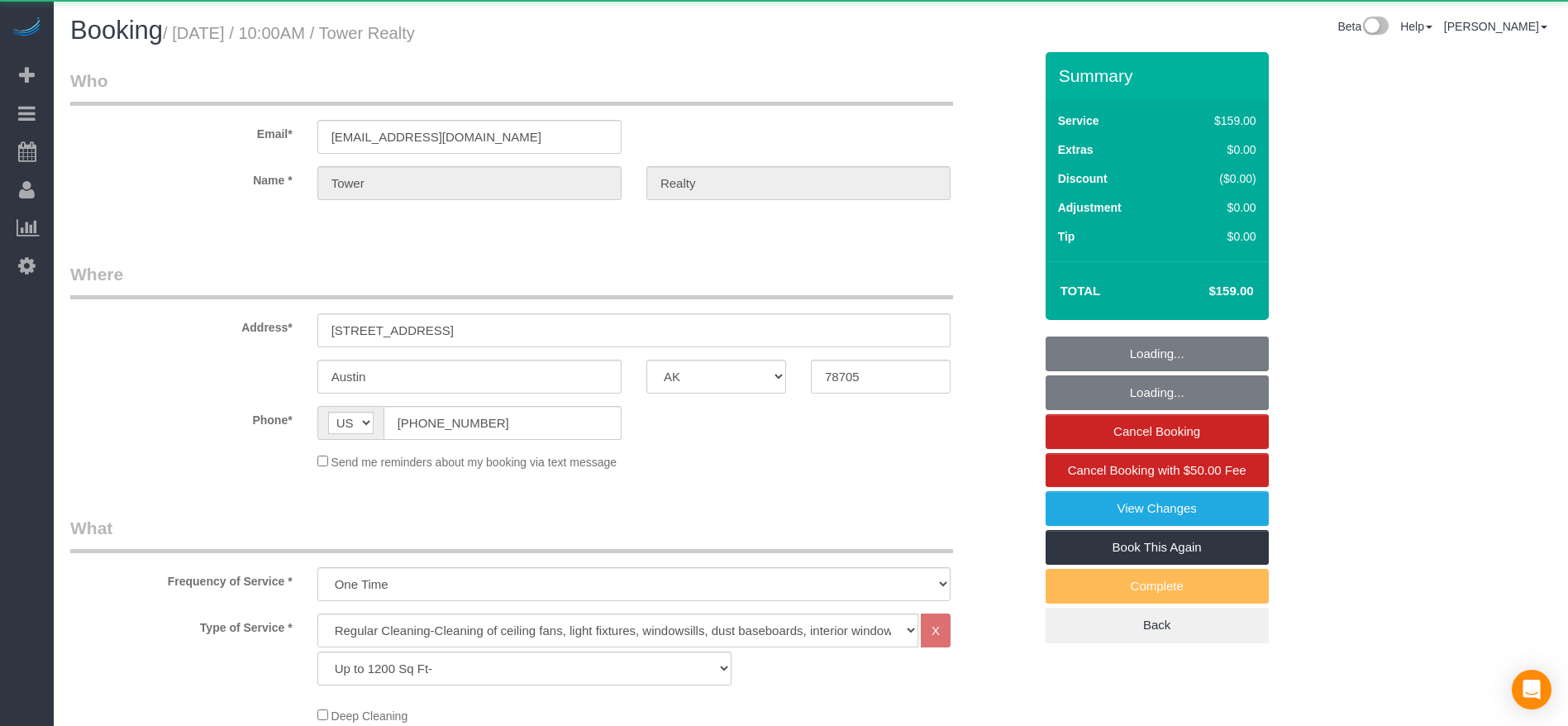
select select "object:4171"
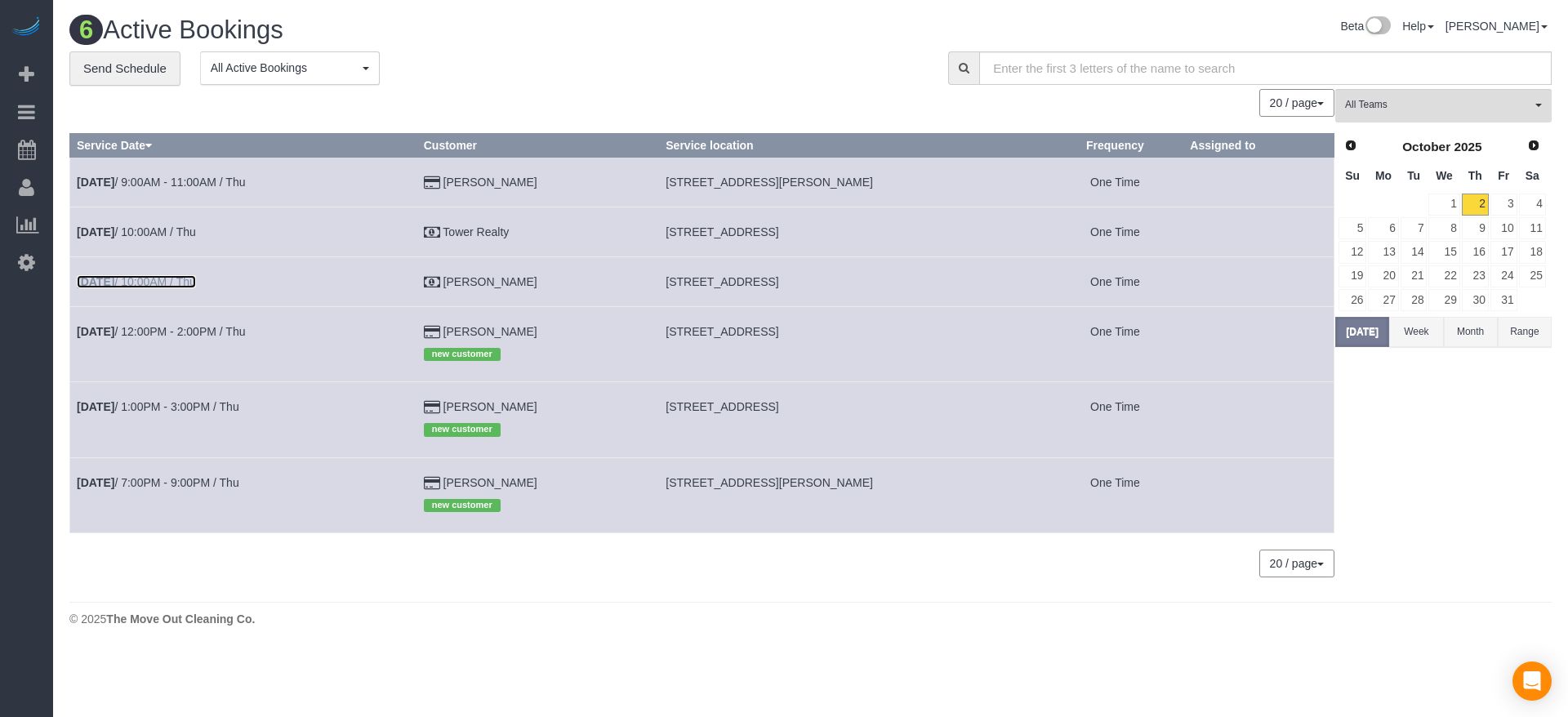
click at [193, 278] on link "[DATE] 10:00AM / Thu" at bounding box center [136, 281] width 119 height 13
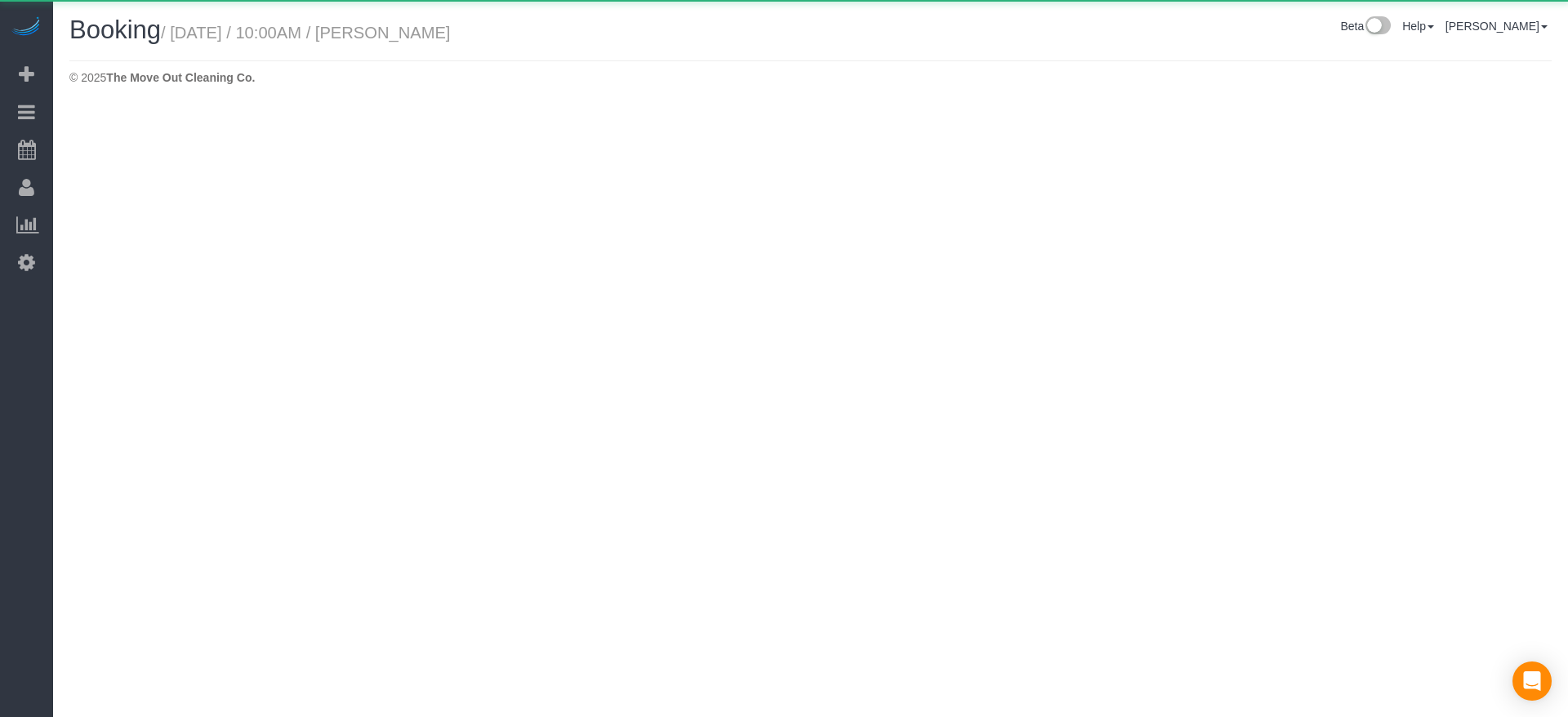
select select "[GEOGRAPHIC_DATA]"
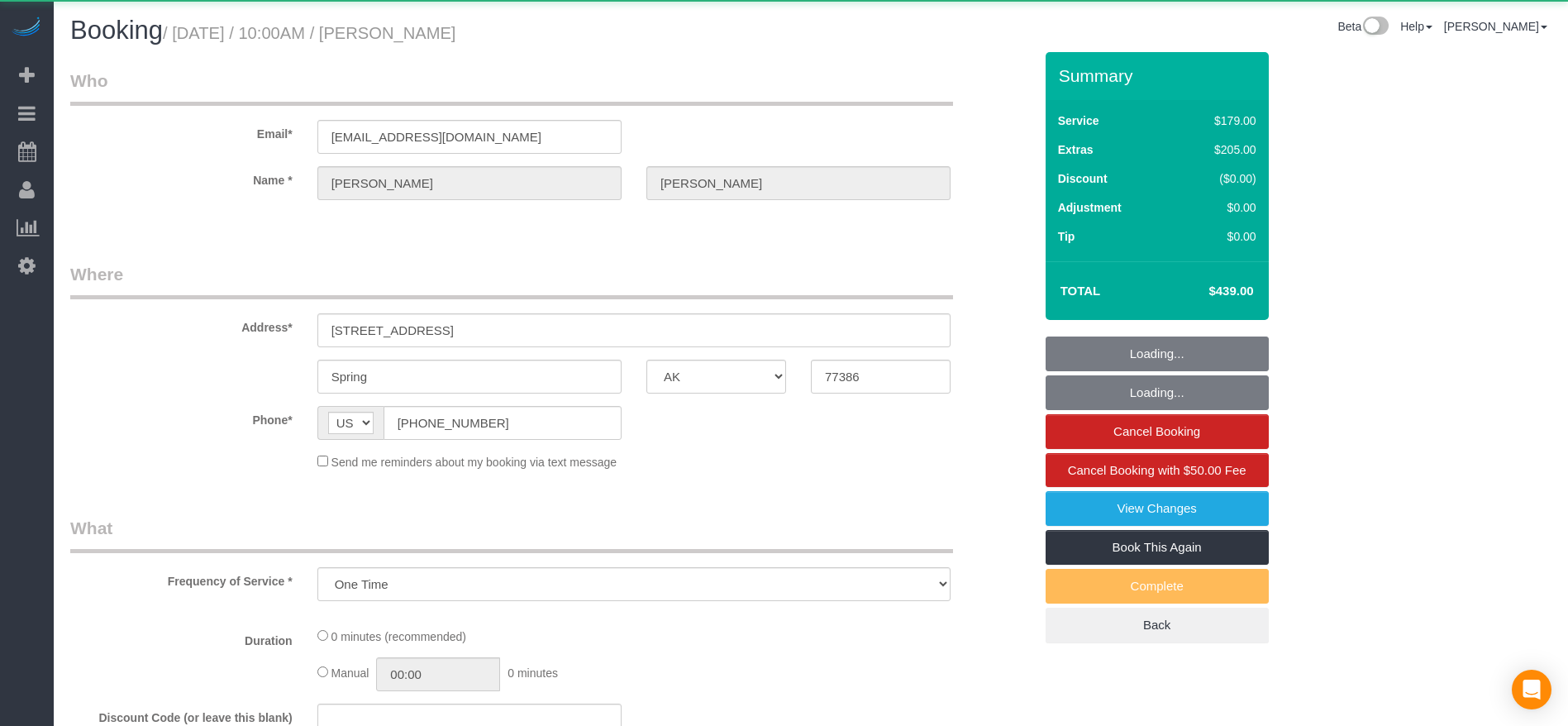
select select "object:4707"
select select "3"
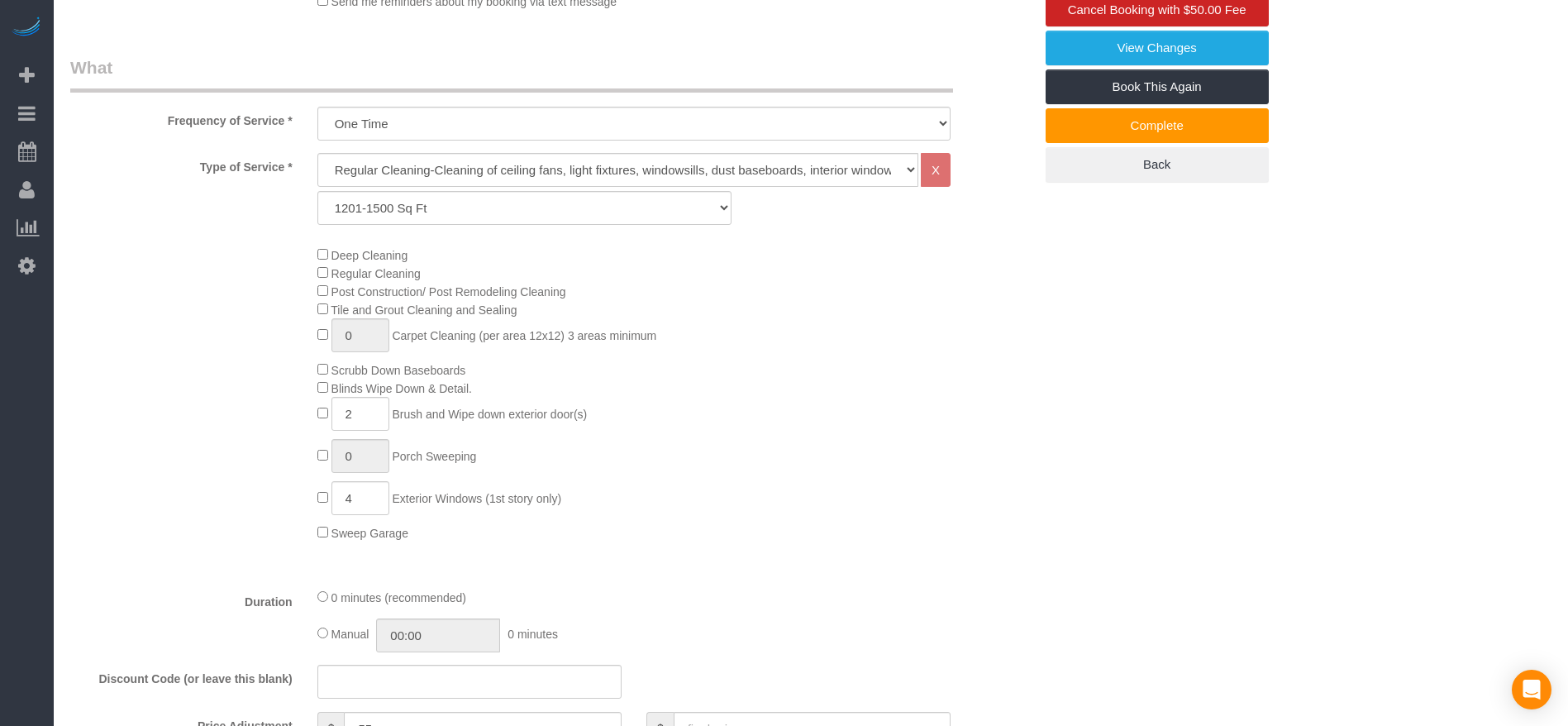
scroll to position [372, 0]
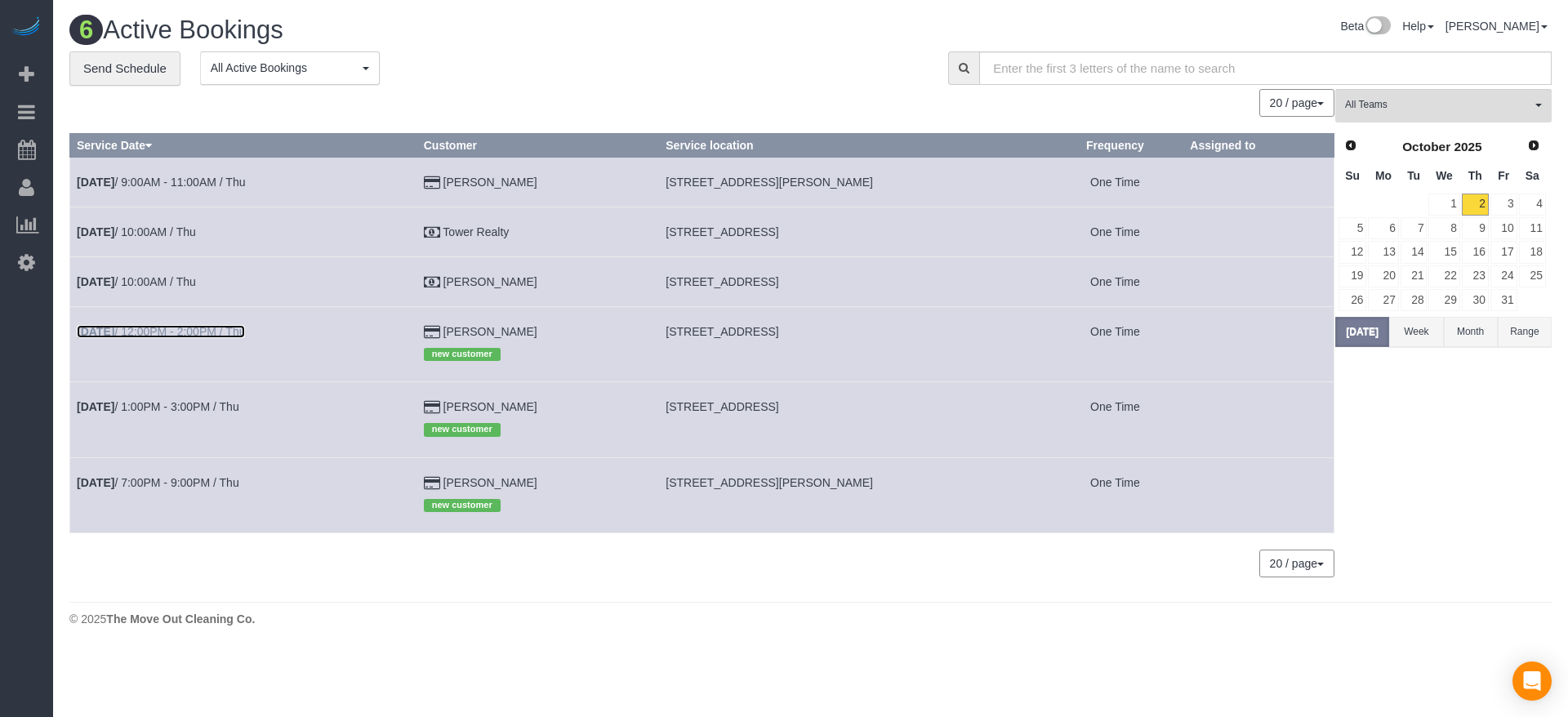
click at [219, 331] on link "[DATE] 12:00PM - 2:00PM / Thu" at bounding box center [161, 331] width 168 height 13
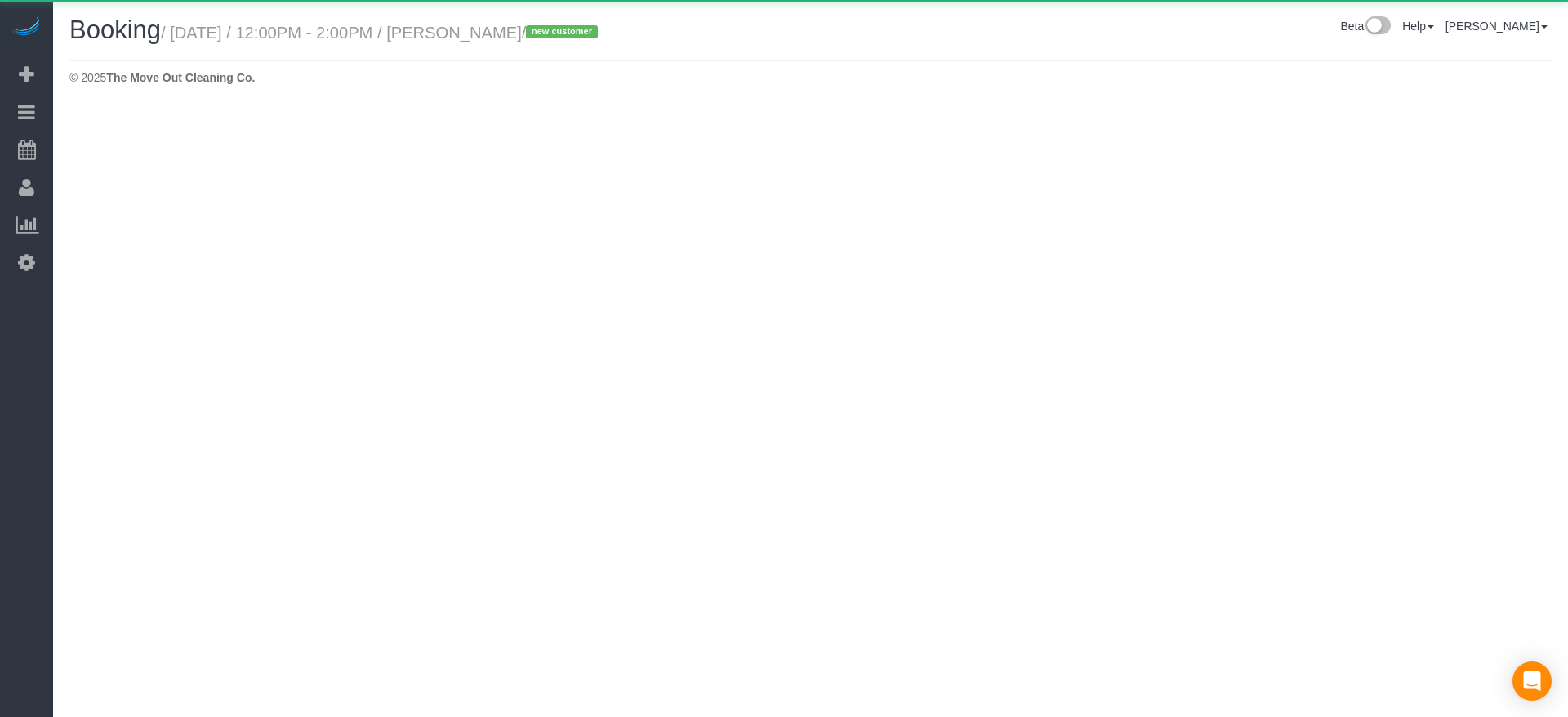
select select "[GEOGRAPHIC_DATA]"
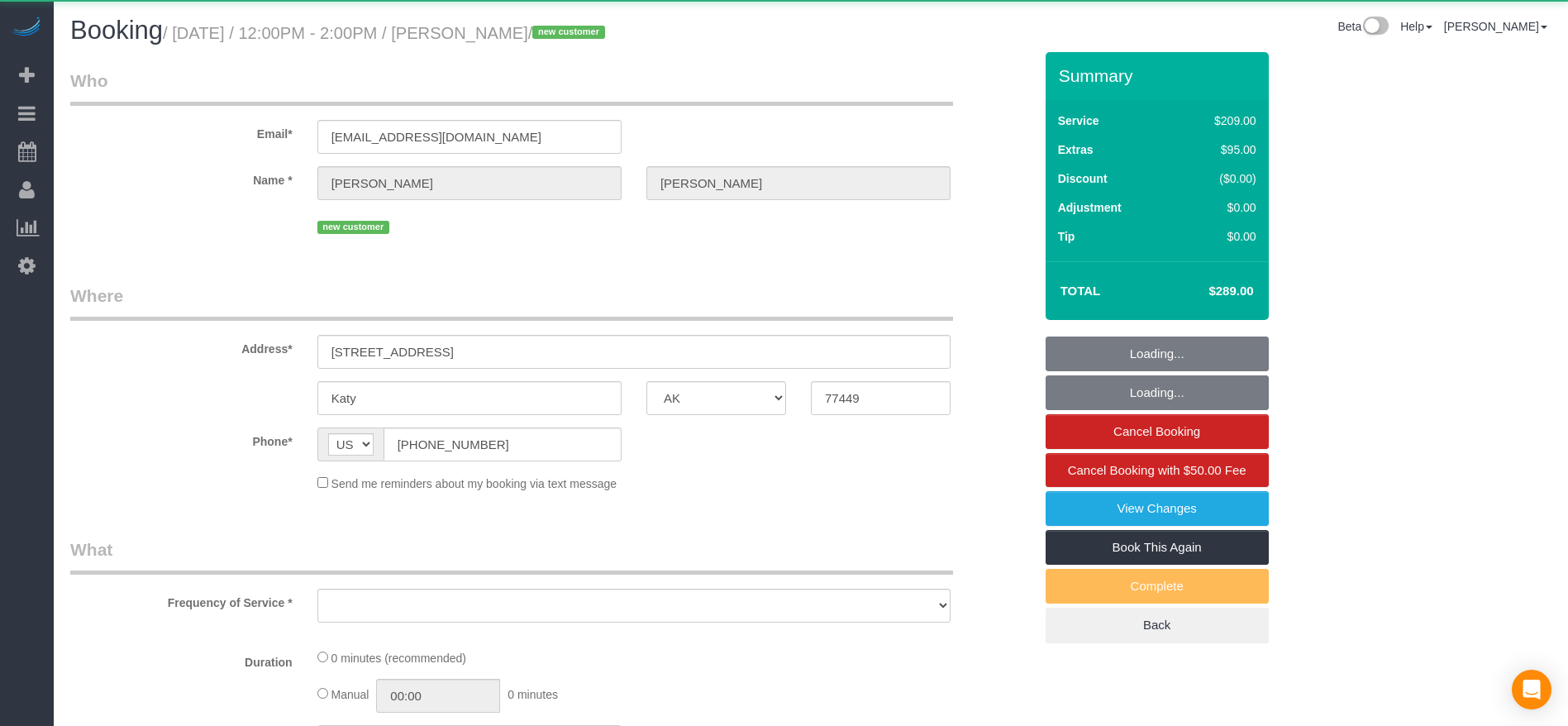
select select "object:5257"
select select "string:fspay-fd25ceb7-a093-42ae-baa0-4823d816f794"
select select "3"
select select "spot164"
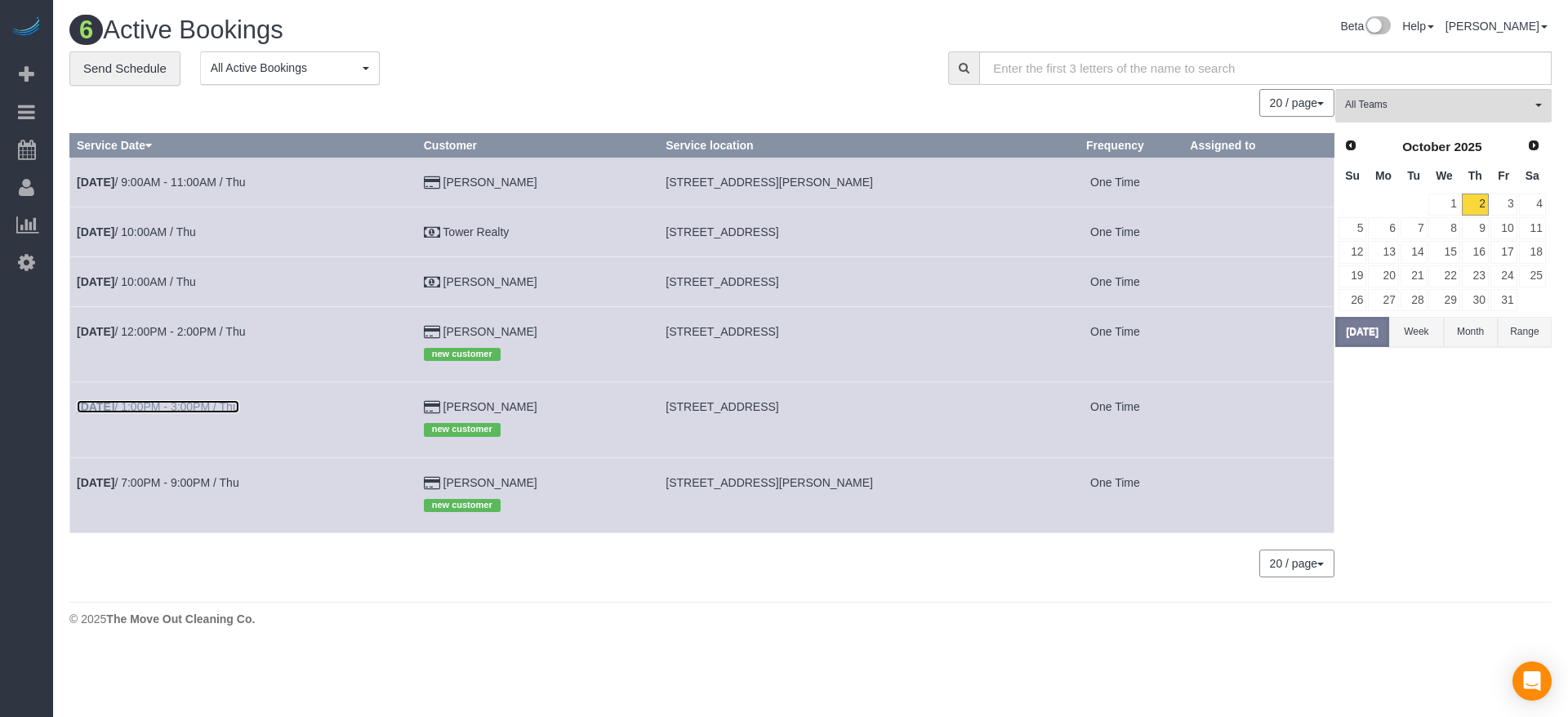
click at [204, 405] on link "[DATE] 1:00PM - 3:00PM / Thu" at bounding box center [158, 406] width 163 height 13
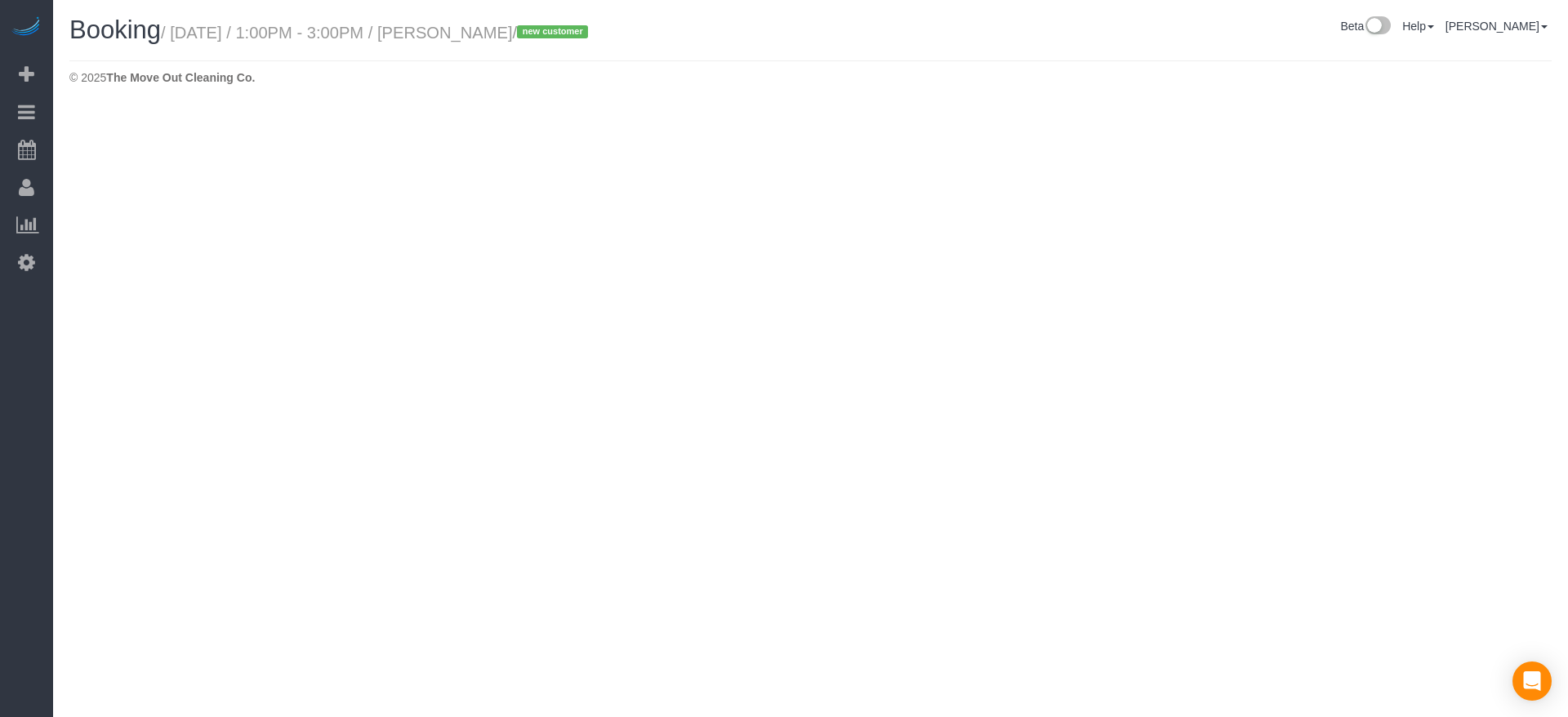
select select "[GEOGRAPHIC_DATA]"
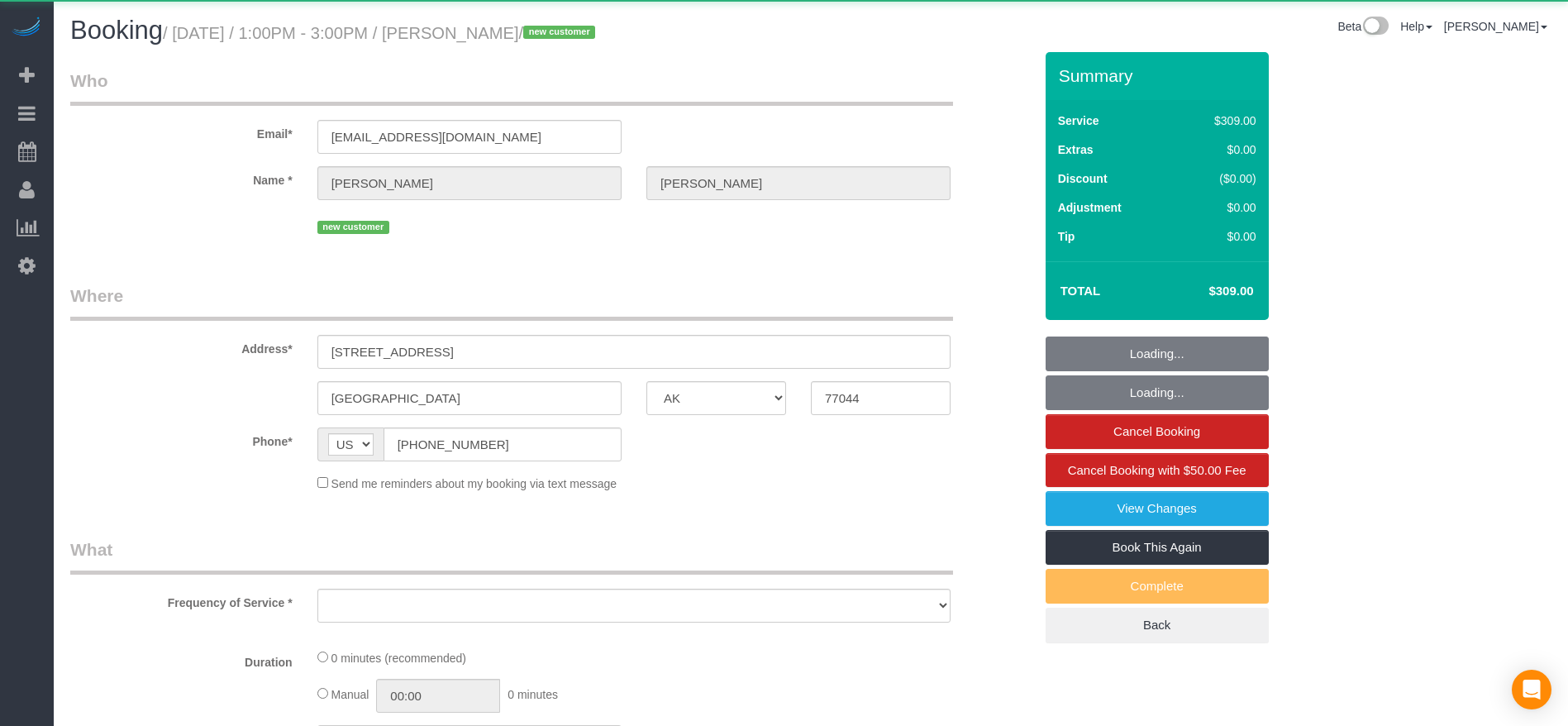
select select "object:5736"
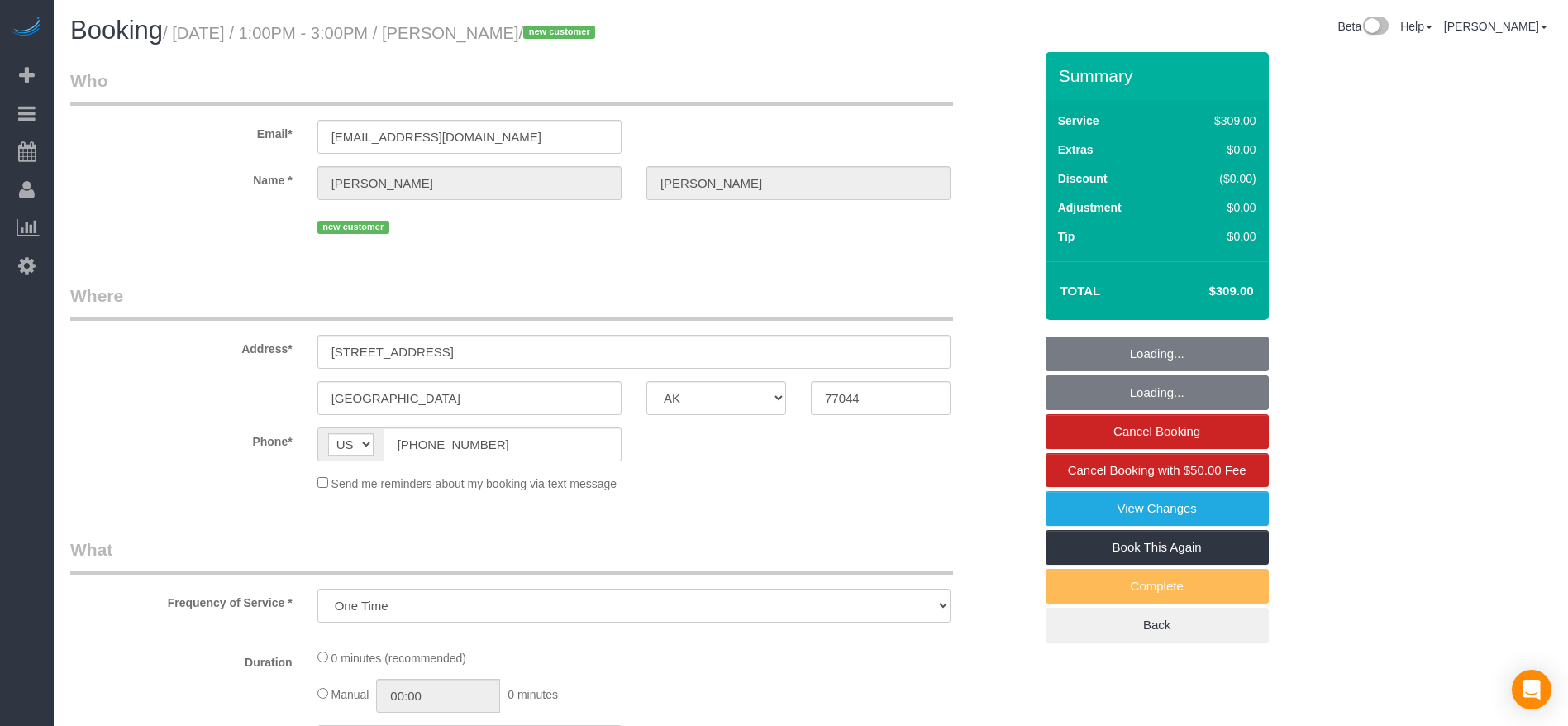
select select "string:fspay-da14e8cc-2804-4fa4-9a6b-f355eeae1081"
select select "3"
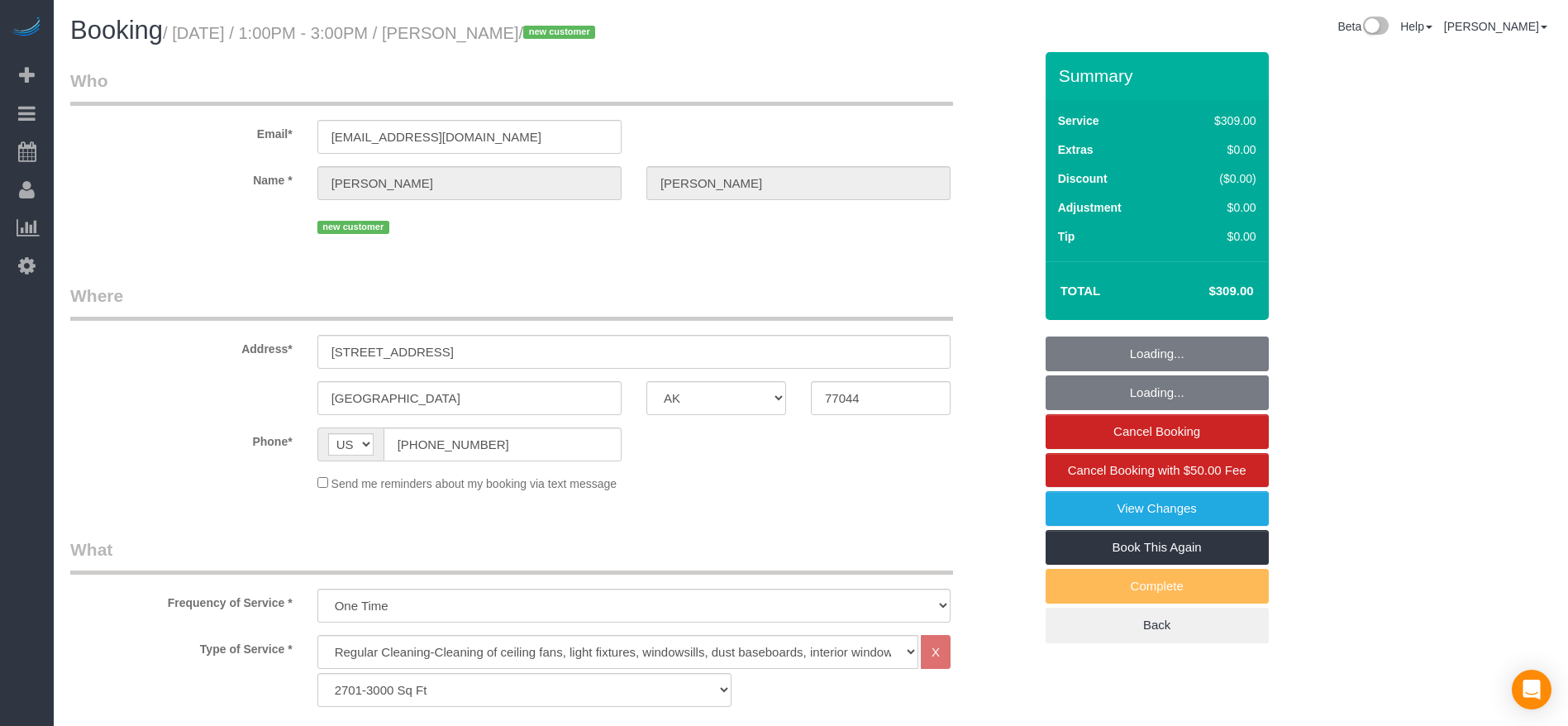
select select "object:5823"
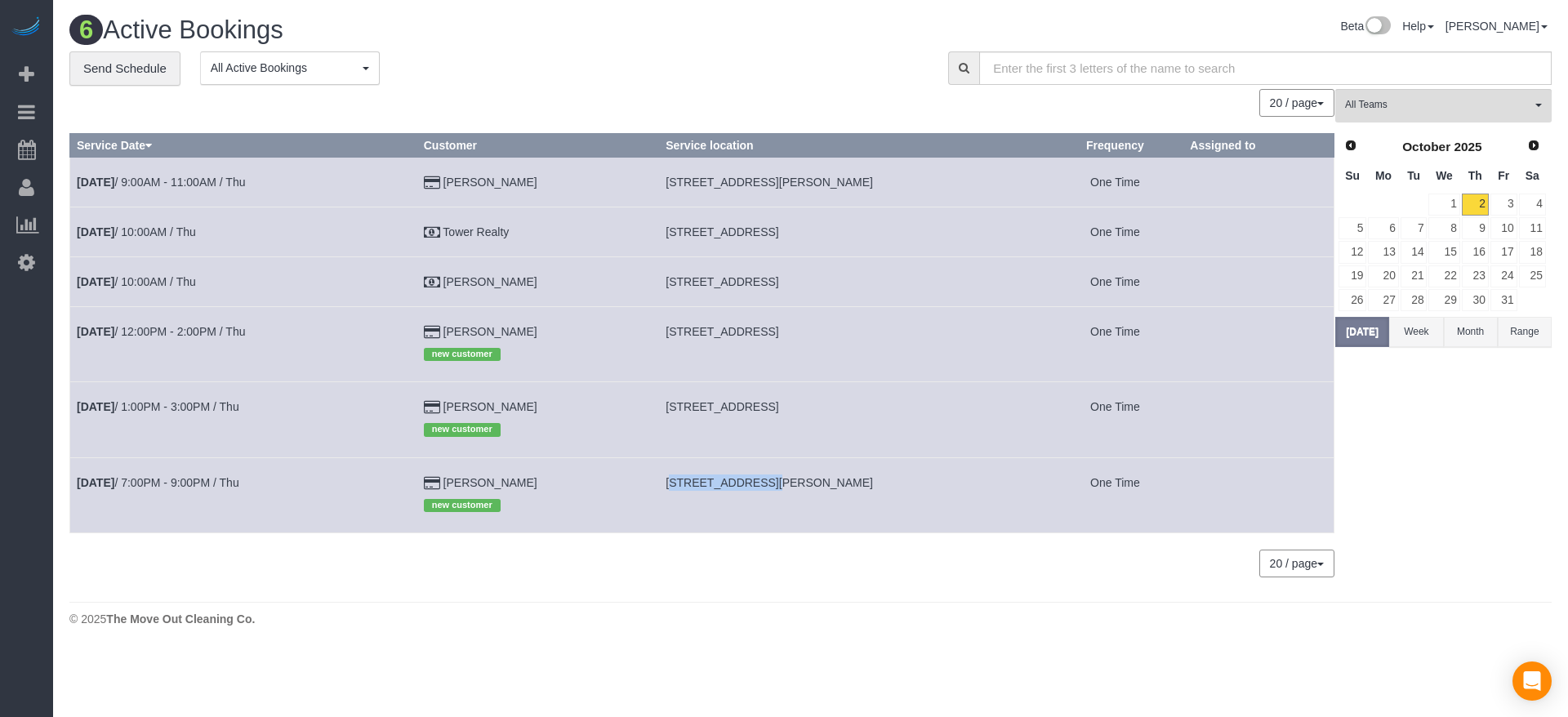
drag, startPoint x: 683, startPoint y: 485, endPoint x: 761, endPoint y: 482, distance: 78.1
click at [761, 482] on span "[STREET_ADDRESS][PERSON_NAME]" at bounding box center [769, 483] width 207 height 13
copy span "[STREET_ADDRESS][PERSON_NAME],"
click at [183, 482] on link "[DATE] 7:00PM - 9:00PM / Thu" at bounding box center [158, 483] width 163 height 13
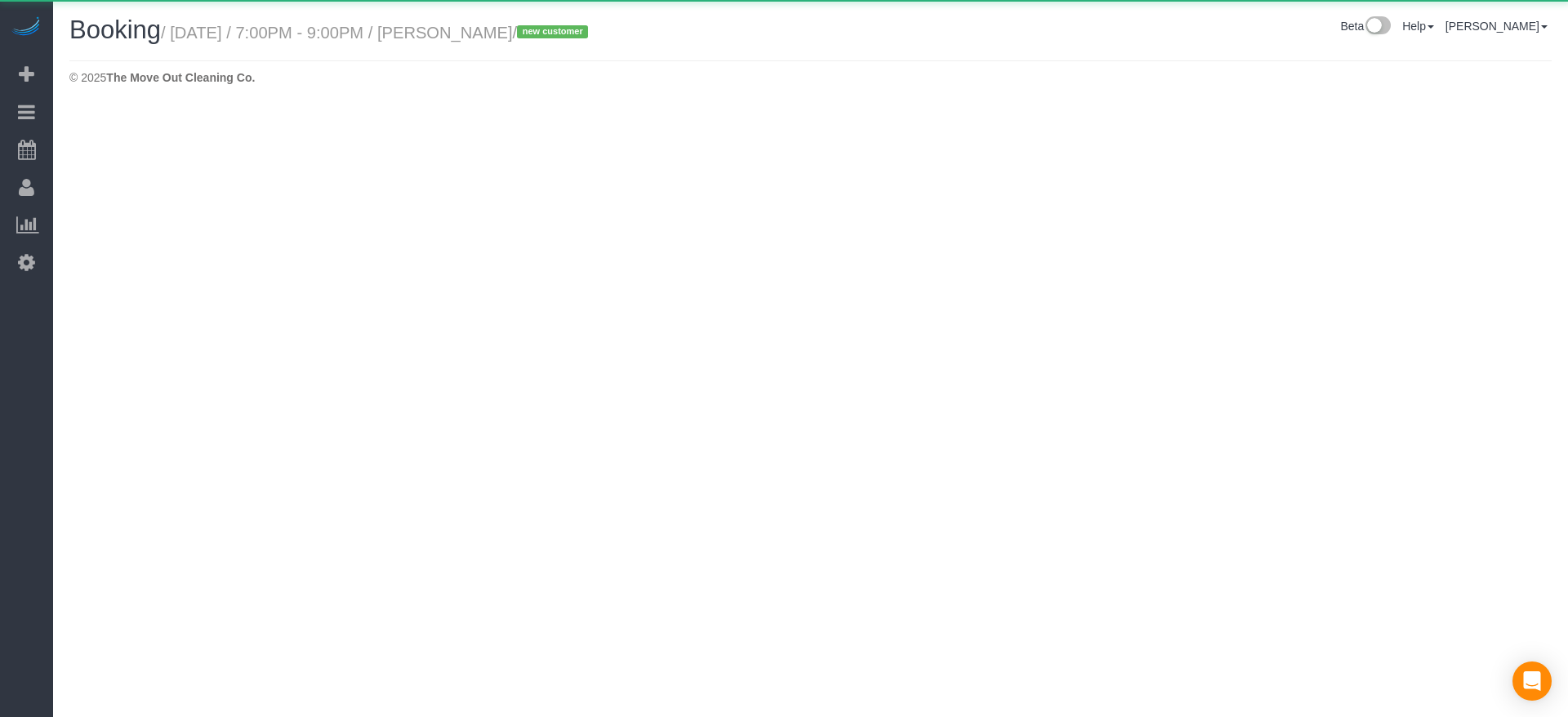
select select "[GEOGRAPHIC_DATA]"
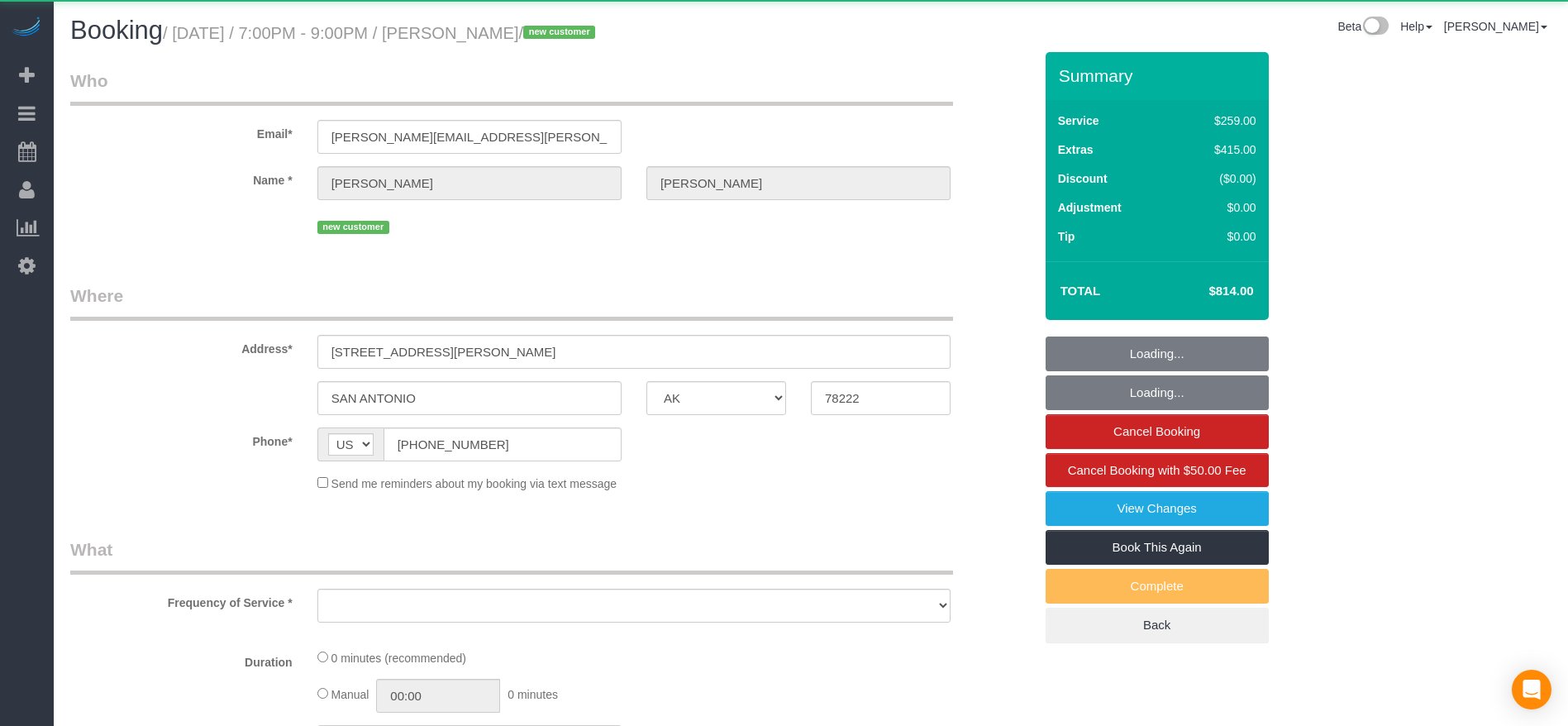
select select "object:6295"
select select "string:fspay-ceb08b2b-36ba-4fc8-99c8-cd9814410533"
select select "3"
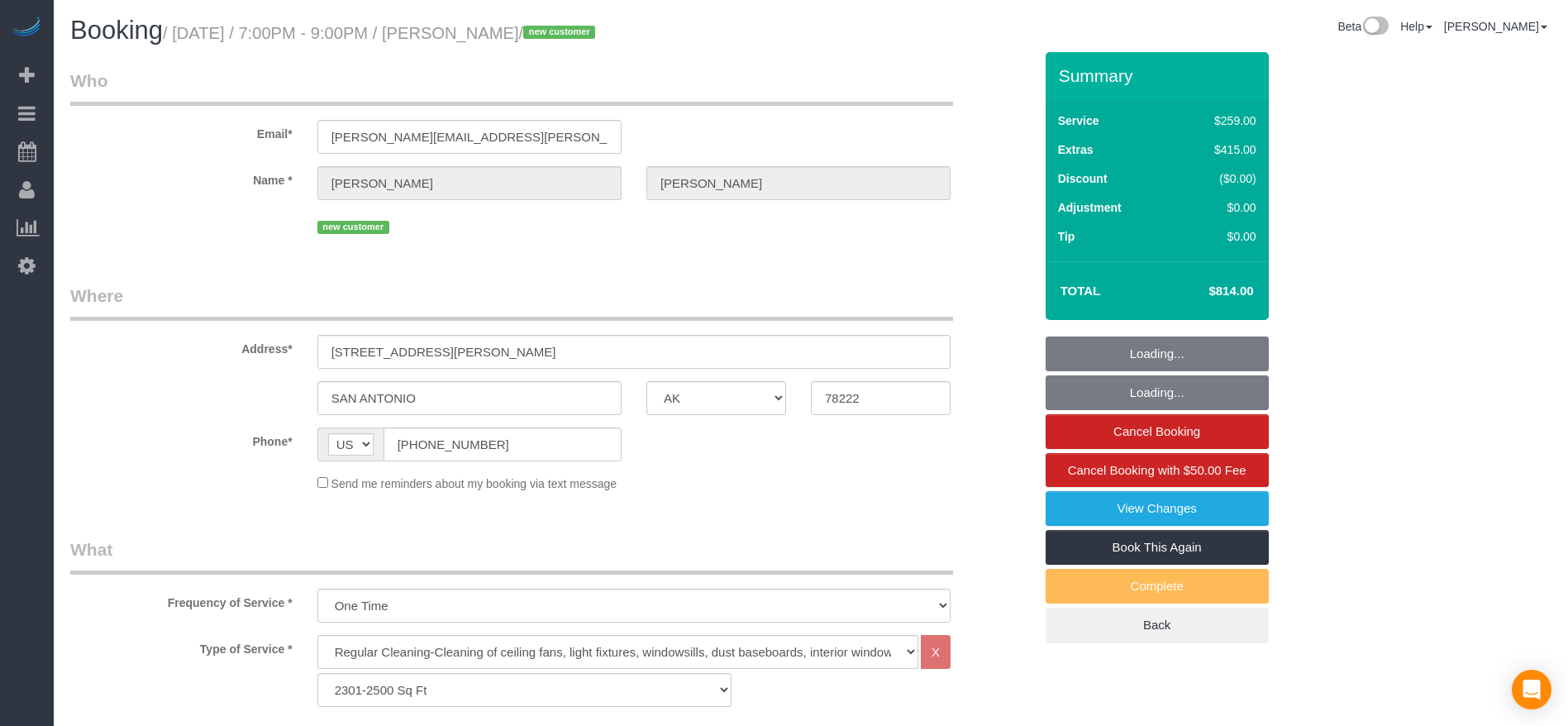
select select "object:6382"
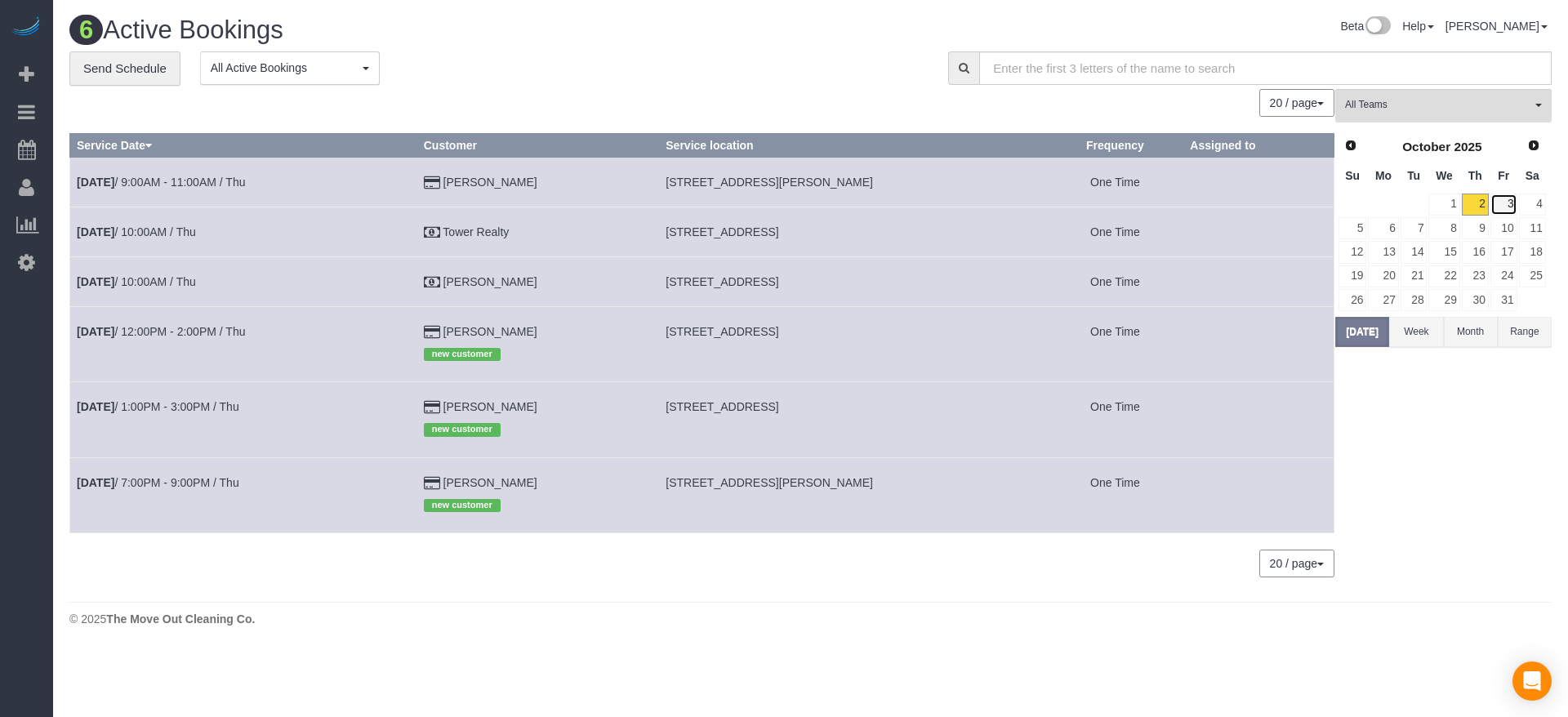
click at [1509, 204] on link "3" at bounding box center [1503, 204] width 27 height 22
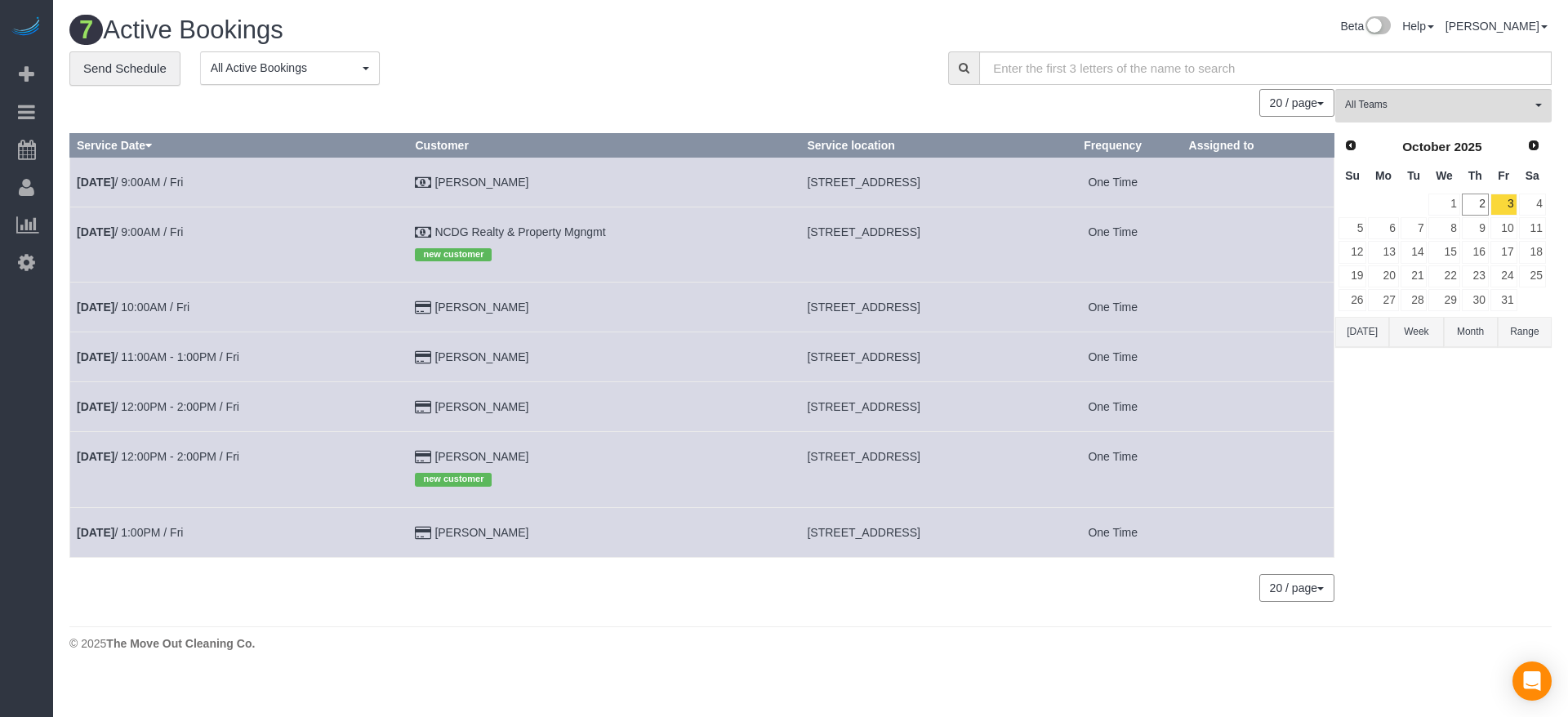
drag, startPoint x: 736, startPoint y: 404, endPoint x: 945, endPoint y: 410, distance: 209.1
click at [920, 410] on span "[STREET_ADDRESS]" at bounding box center [863, 406] width 113 height 13
copy span "[STREET_ADDRESS]"
click at [199, 408] on link "[DATE] 12:00PM - 2:00PM / Fri" at bounding box center [158, 406] width 163 height 13
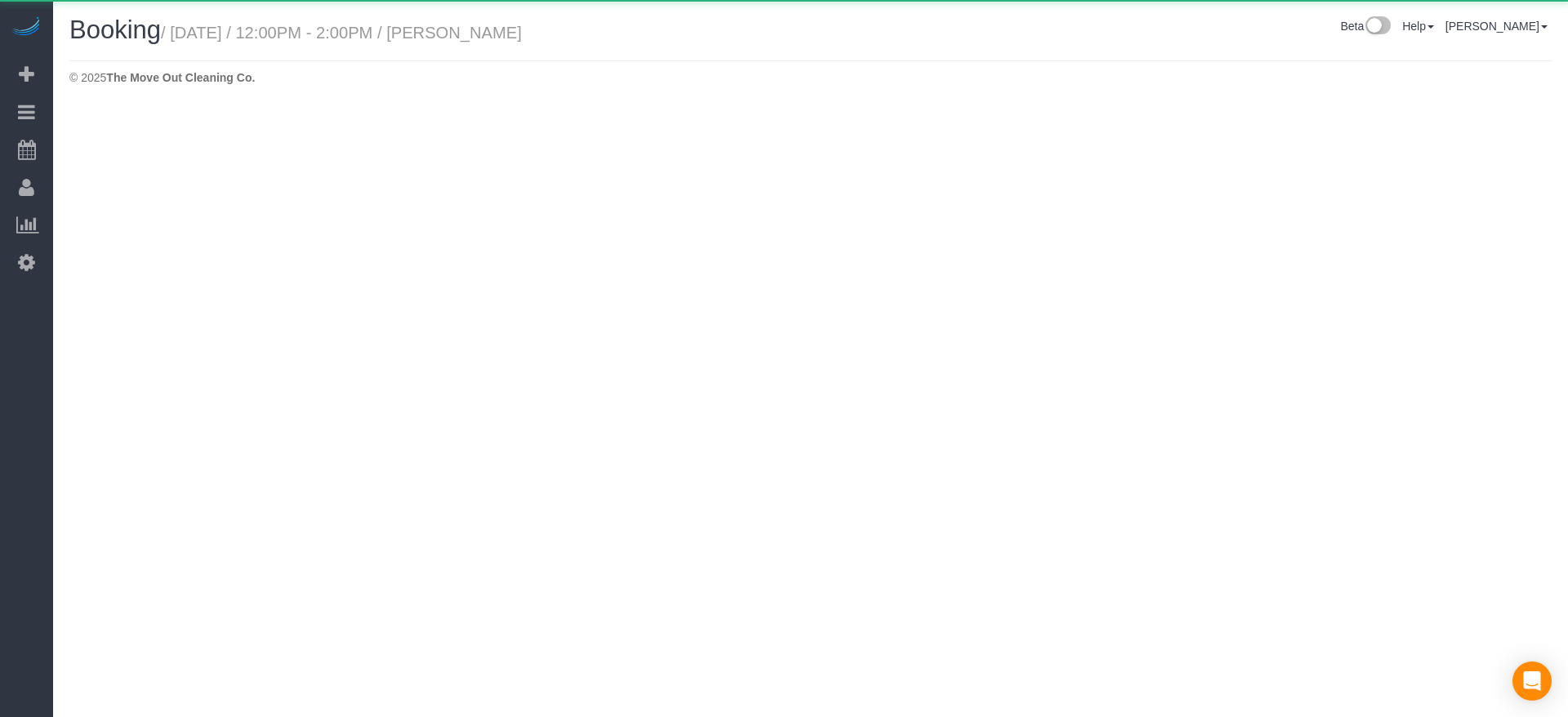
select select "[GEOGRAPHIC_DATA]"
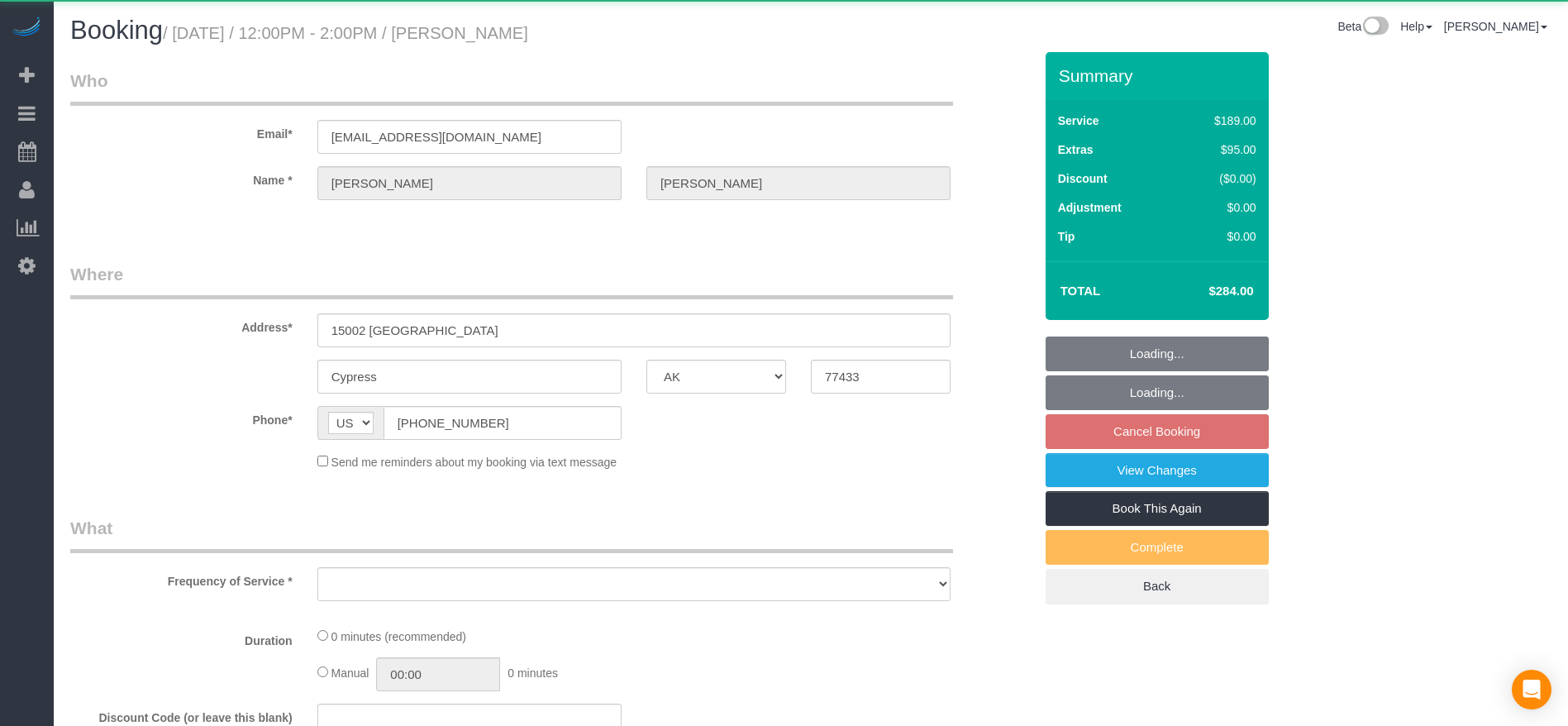
select select "object:6991"
select select "string:fspay-0357febd-d2f9-4b90-8489-6c8b21127165"
select select "3"
select select "spot229"
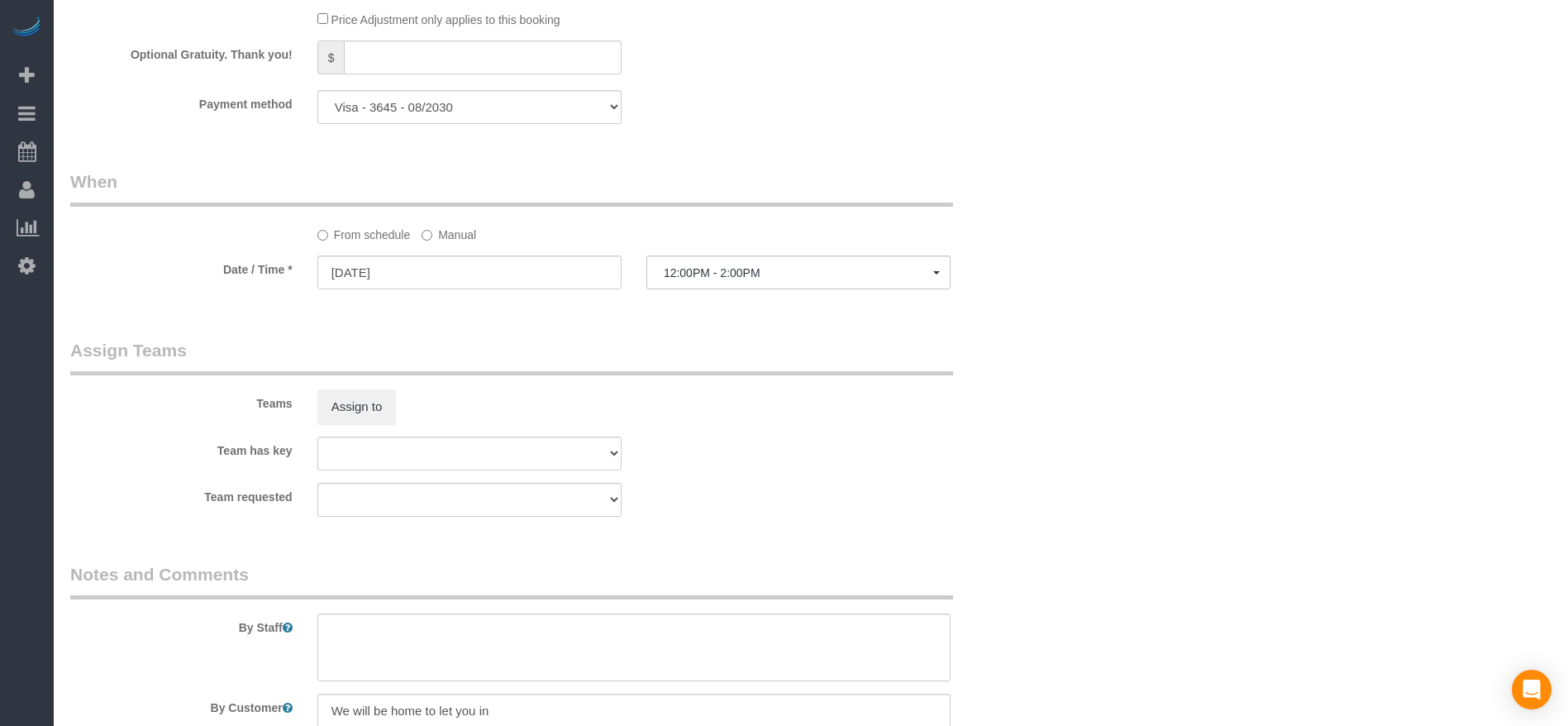
scroll to position [1489, 0]
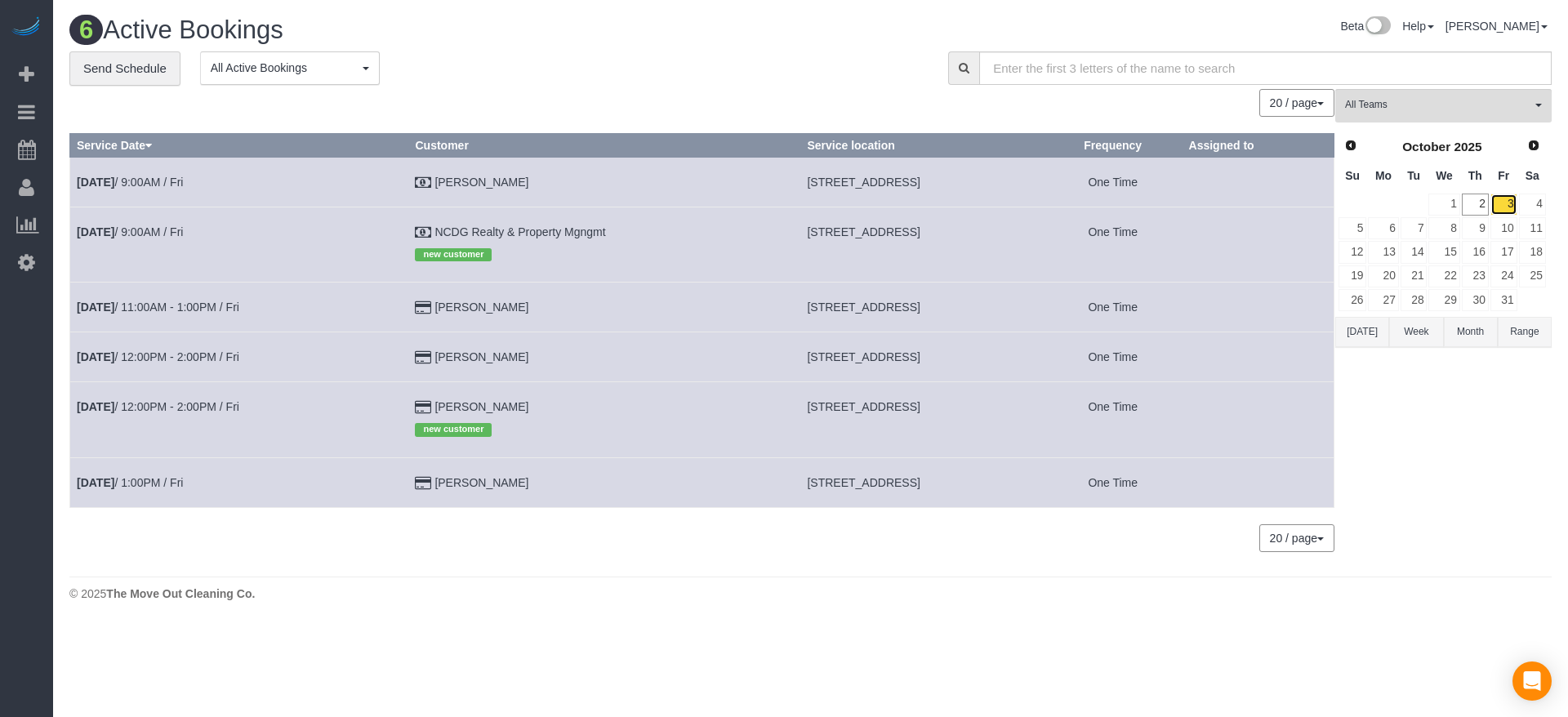
click at [1500, 196] on link "3" at bounding box center [1503, 204] width 27 height 22
click at [1368, 332] on button "[DATE]" at bounding box center [1362, 331] width 54 height 31
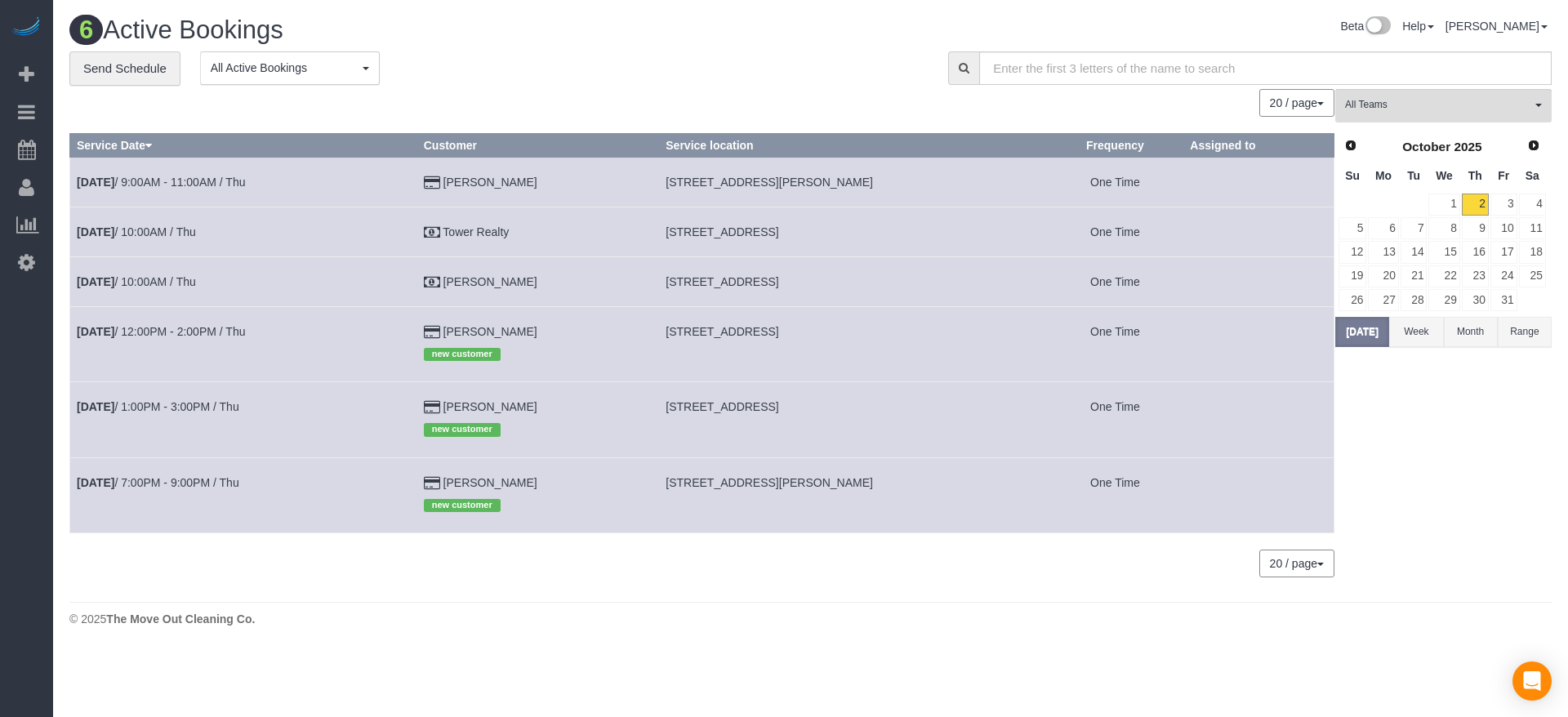
drag, startPoint x: 676, startPoint y: 181, endPoint x: 945, endPoint y: 189, distance: 269.1
click at [945, 189] on td "[STREET_ADDRESS][PERSON_NAME]" at bounding box center [852, 181] width 388 height 50
copy span "[STREET_ADDRESS][PERSON_NAME]"
click at [1375, 343] on button "[DATE]" at bounding box center [1362, 331] width 54 height 31
